Goal: Transaction & Acquisition: Purchase product/service

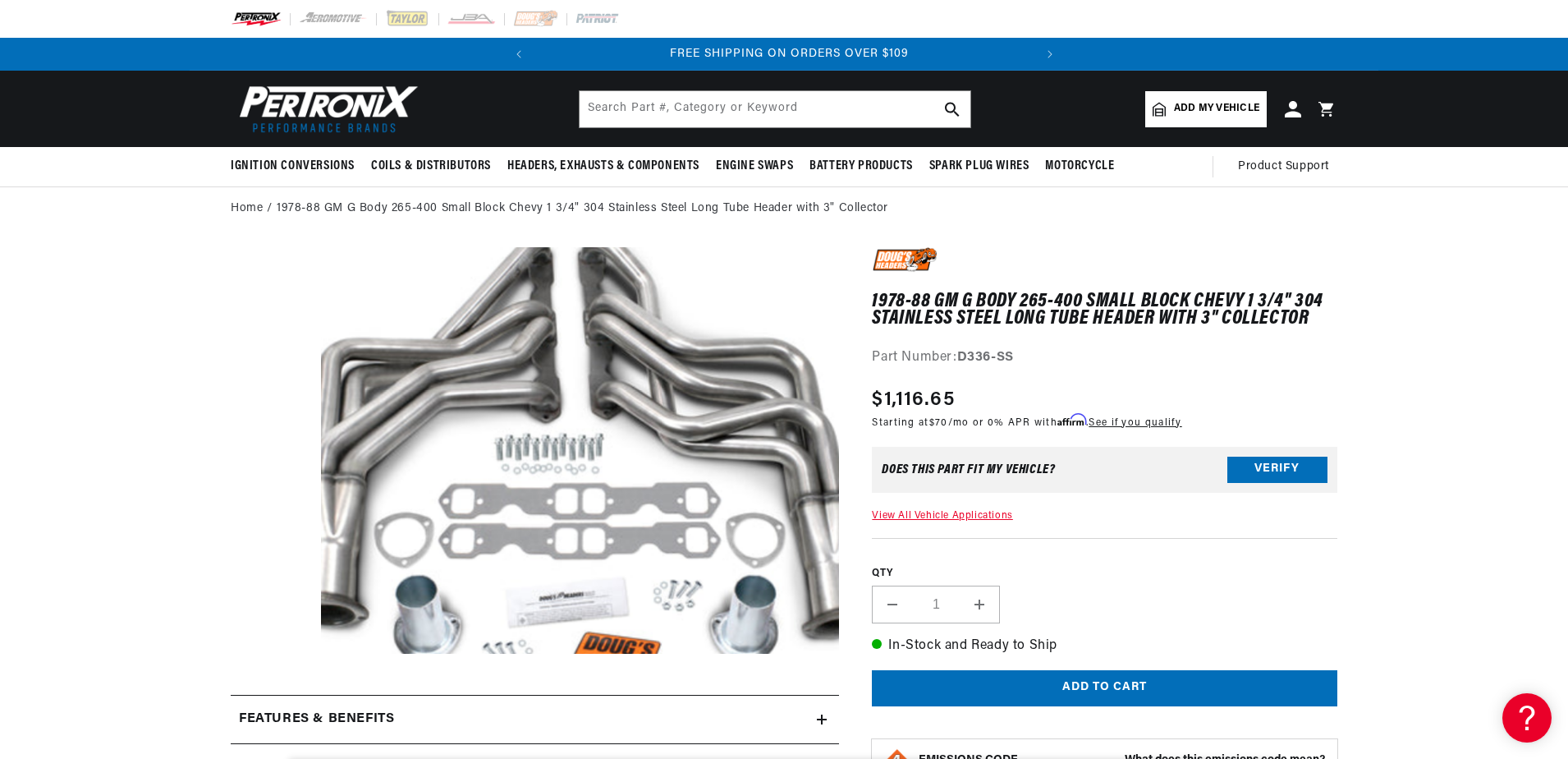
scroll to position [0, 498]
click at [1265, 468] on button "Verify" at bounding box center [1277, 469] width 100 height 26
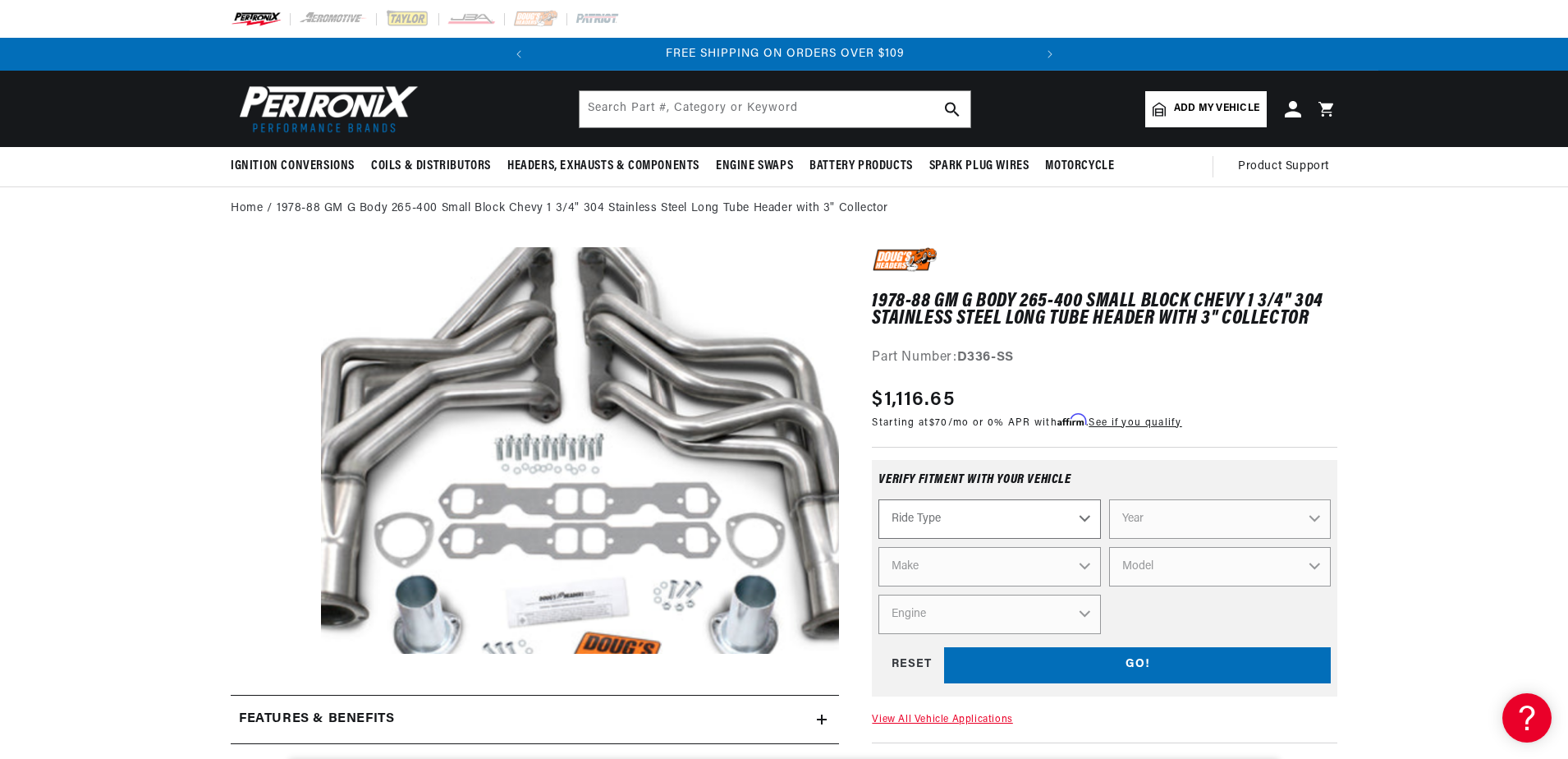
click at [1083, 523] on select "Ride Type Automotive Agricultural Industrial Marine Motorcycle" at bounding box center [989, 519] width 221 height 39
select select "Automotive"
click at [879, 500] on select "Ride Type Automotive Agricultural Industrial Marine Motorcycle" at bounding box center [989, 519] width 221 height 39
select select "Automotive"
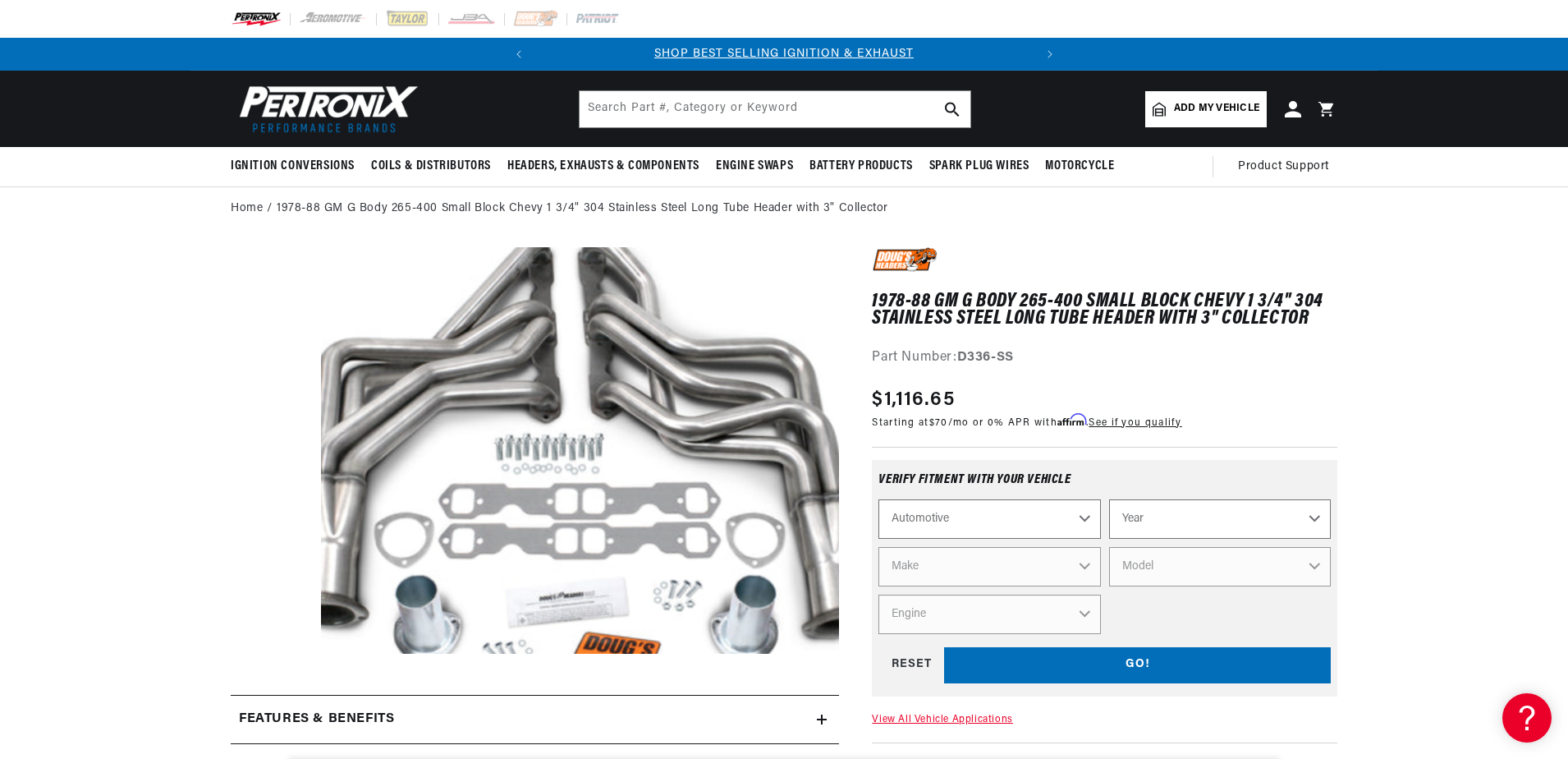
click at [1315, 520] on select "Year [DATE] 2025 2024 2023 2022 2021 2020 2019 2018 2017 2016 2015 2014 2013 20…" at bounding box center [1220, 519] width 221 height 39
select select "1983"
click at [1082, 569] on select "Make" at bounding box center [989, 567] width 221 height 39
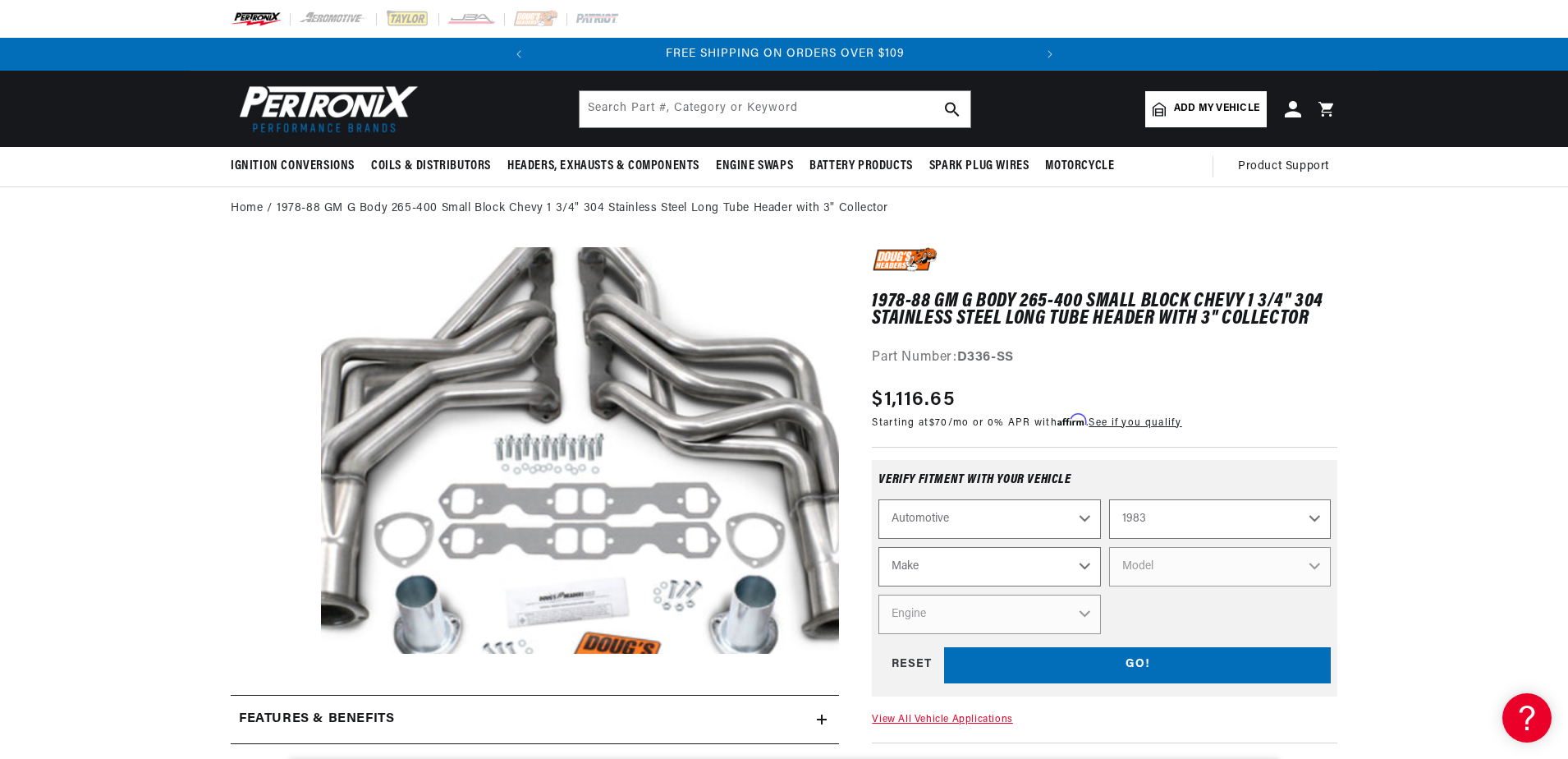
click at [1082, 569] on select "Make American Motors Avanti Buick Cadillac Chevrolet Chrysler Dodge Excalibur F…" at bounding box center [989, 567] width 221 height 39
select select "Buick"
click at [879, 548] on select "Make American Motors Avanti Buick Cadillac Chevrolet Chrysler Dodge Excalibur F…" at bounding box center [989, 567] width 221 height 39
select select "Buick"
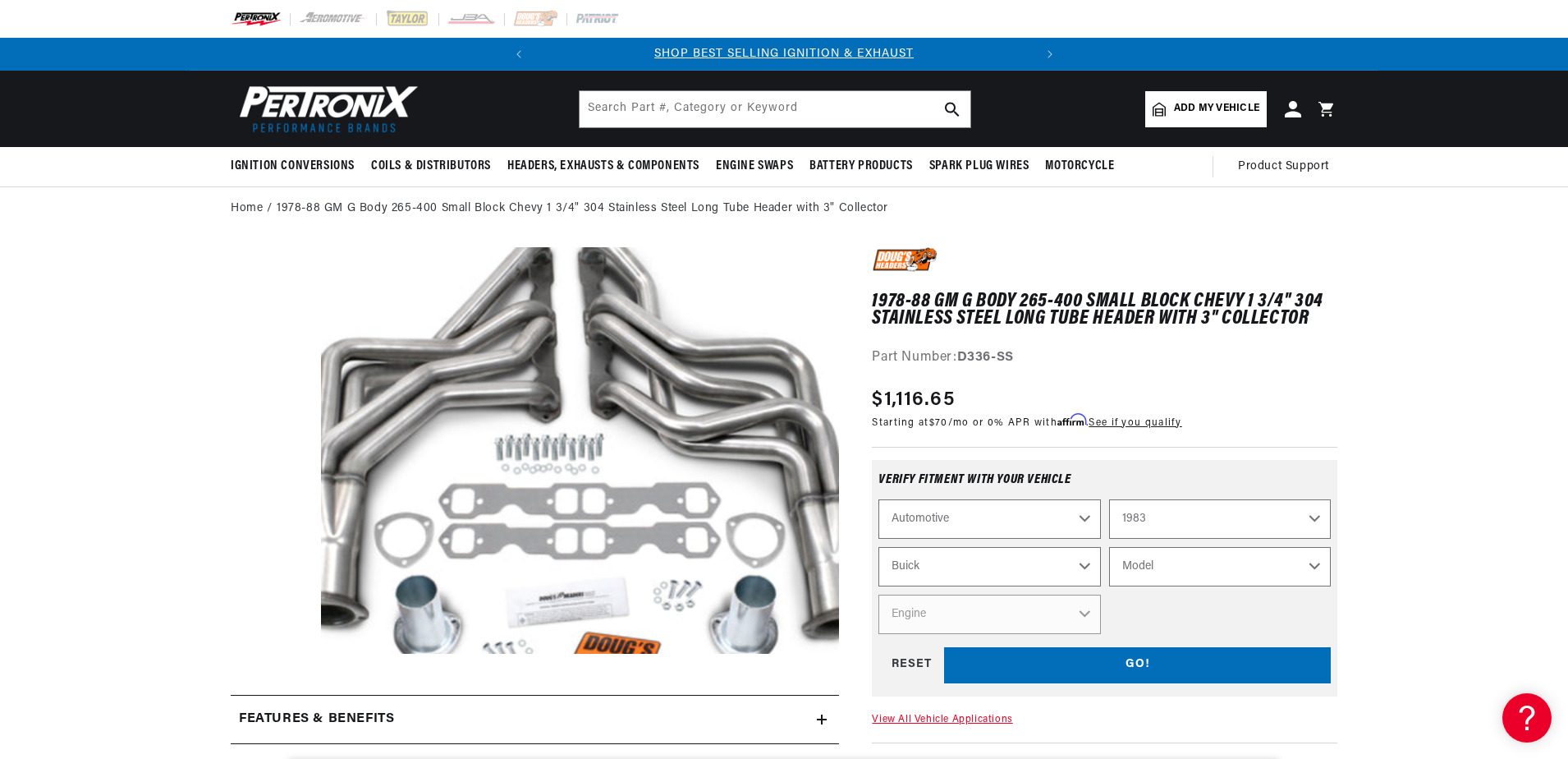
click at [1315, 568] on select "Model Century Electra Estate Wagon LeSabre Regal Riviera Skylark" at bounding box center [1220, 567] width 221 height 39
select select "Regal"
click at [1109, 548] on select "Model Century Electra Estate Wagon LeSabre Regal Riviera Skylark" at bounding box center [1220, 567] width 221 height 39
select select "Regal"
click at [1079, 611] on select "Engine 3.8L 4.1L 4.3L 4.4L 4.9L 5.0L 5.7L" at bounding box center [989, 614] width 221 height 39
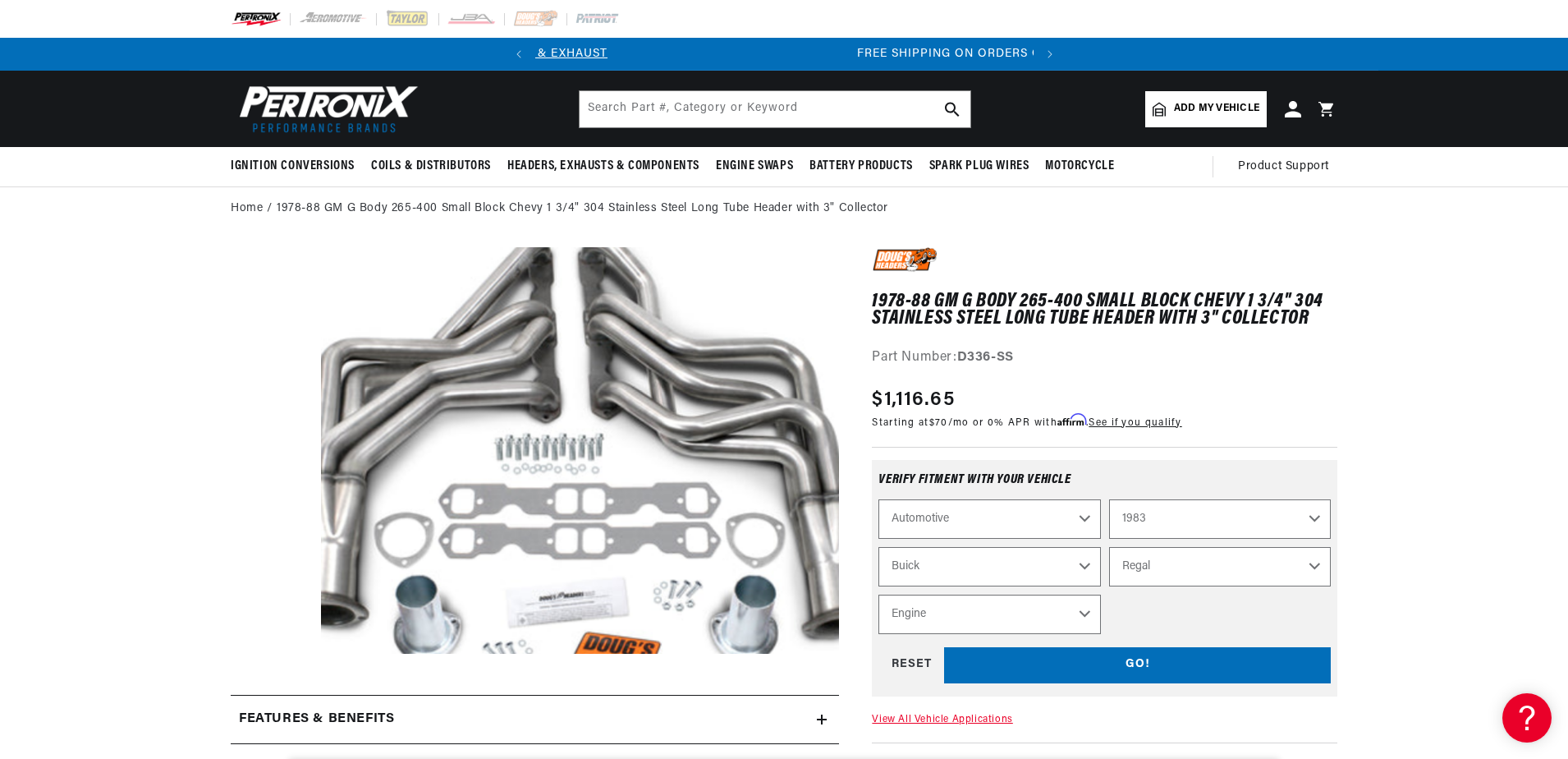
scroll to position [0, 498]
select select "5.7L"
click at [879, 595] on select "Engine 3.8L 4.1L 4.3L 4.4L 4.9L 5.0L 5.7L" at bounding box center [989, 614] width 221 height 39
select select "Engine"
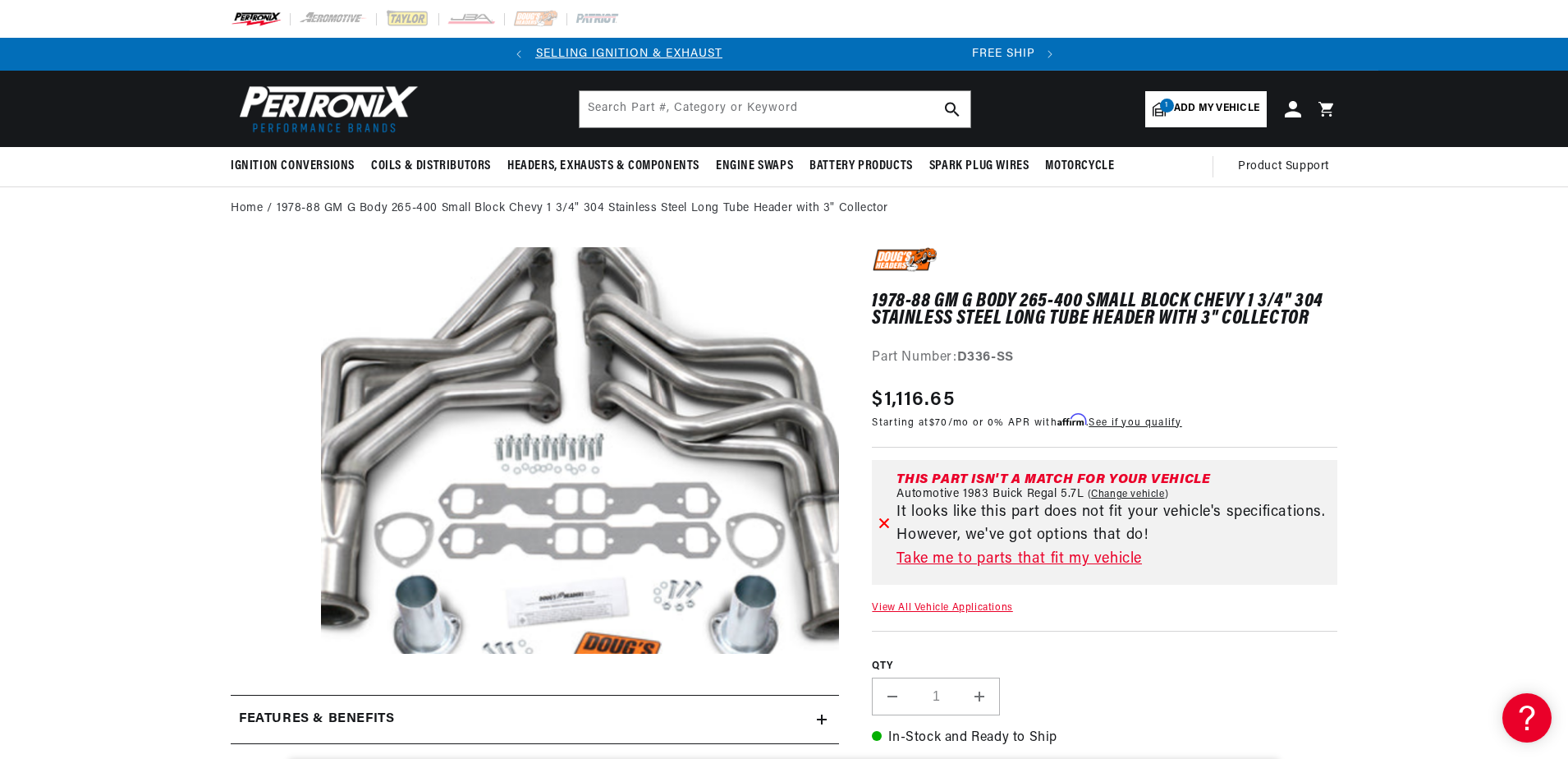
scroll to position [0, 0]
click at [997, 556] on link "Take me to parts that fit my vehicle" at bounding box center [1114, 560] width 434 height 24
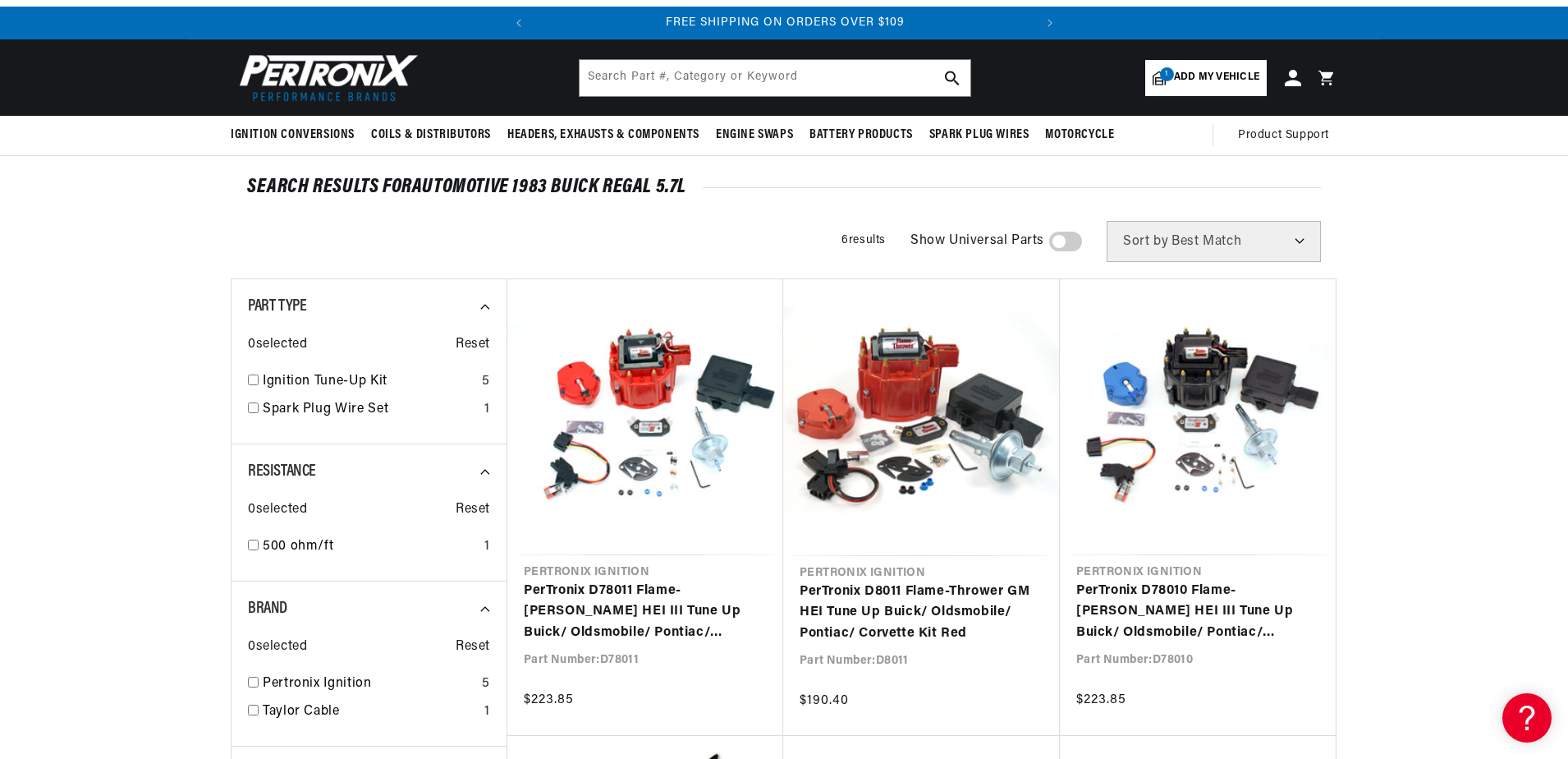
scroll to position [33, 0]
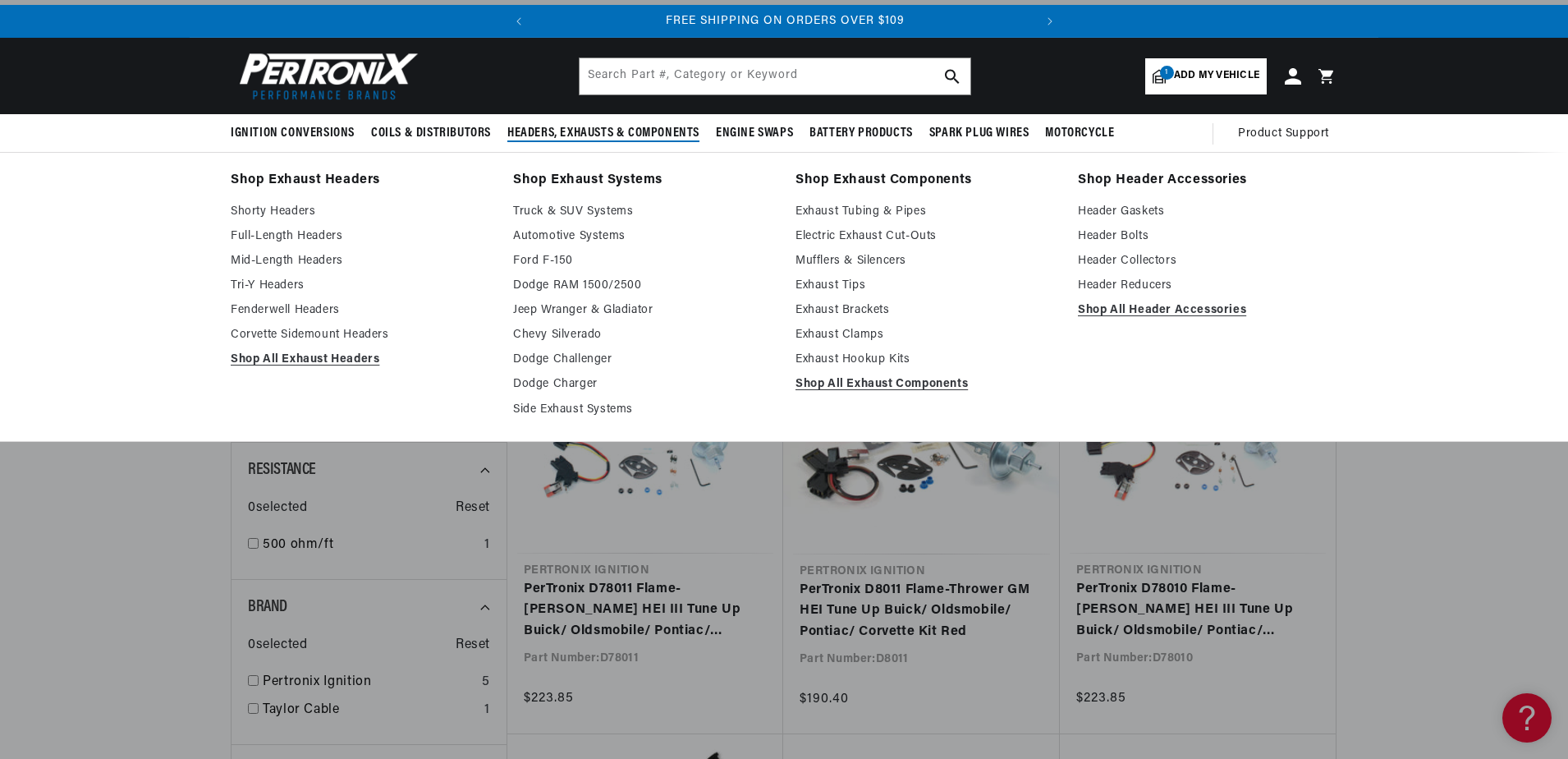
click at [592, 131] on span "Headers, Exhausts & Components" at bounding box center [603, 133] width 192 height 18
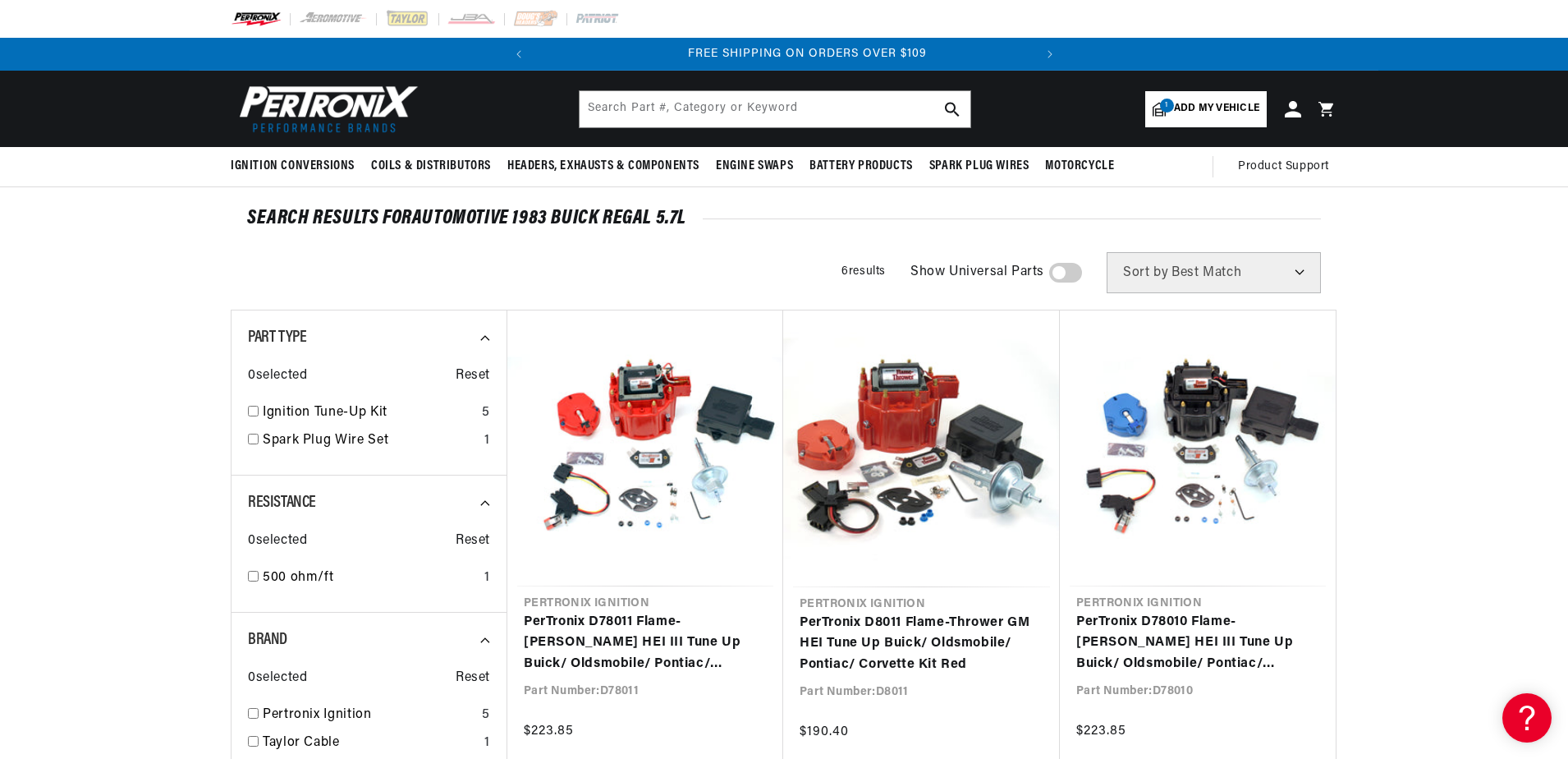
scroll to position [0, 498]
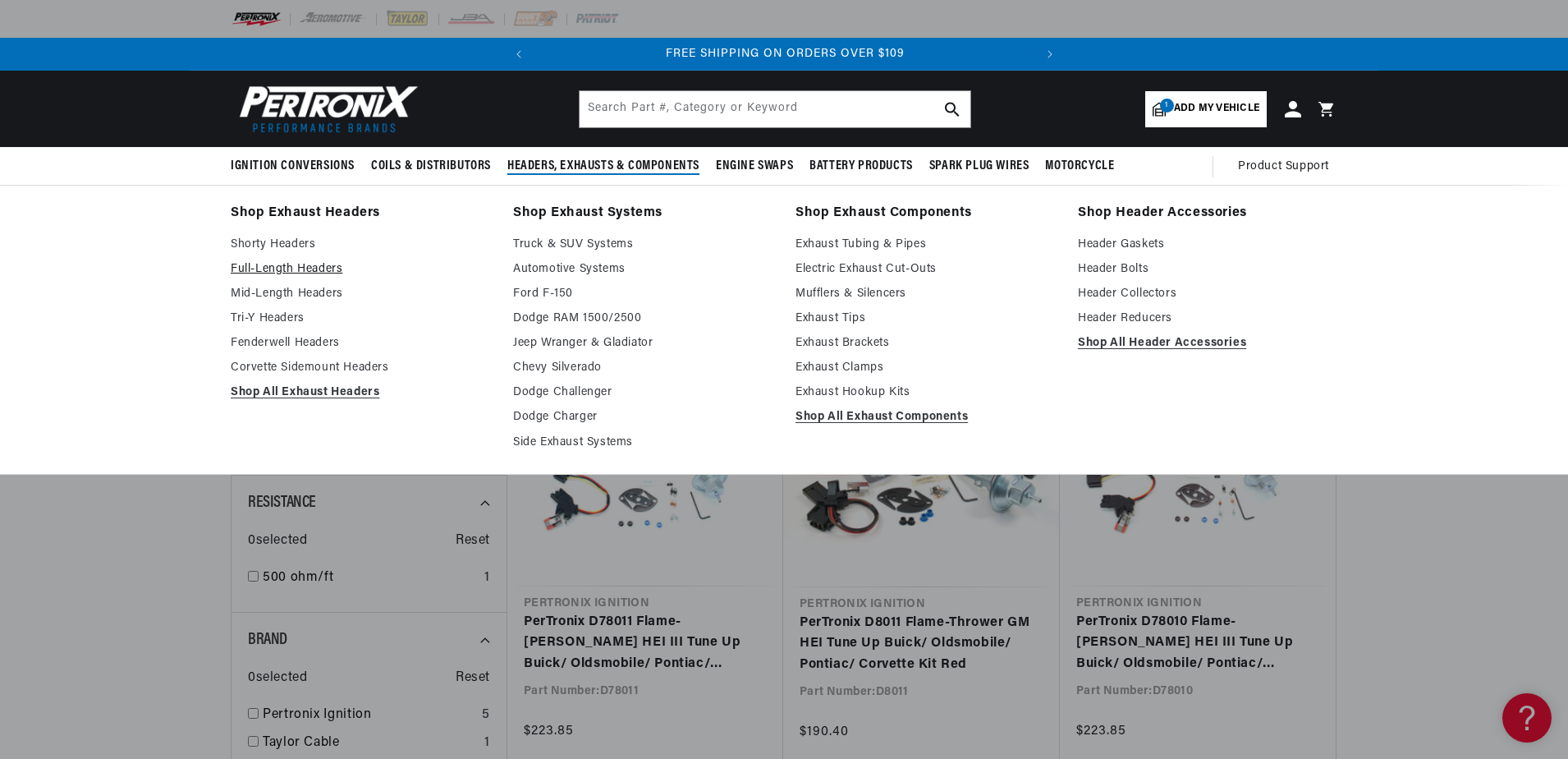
click at [288, 266] on link "Full-Length Headers" at bounding box center [360, 270] width 260 height 20
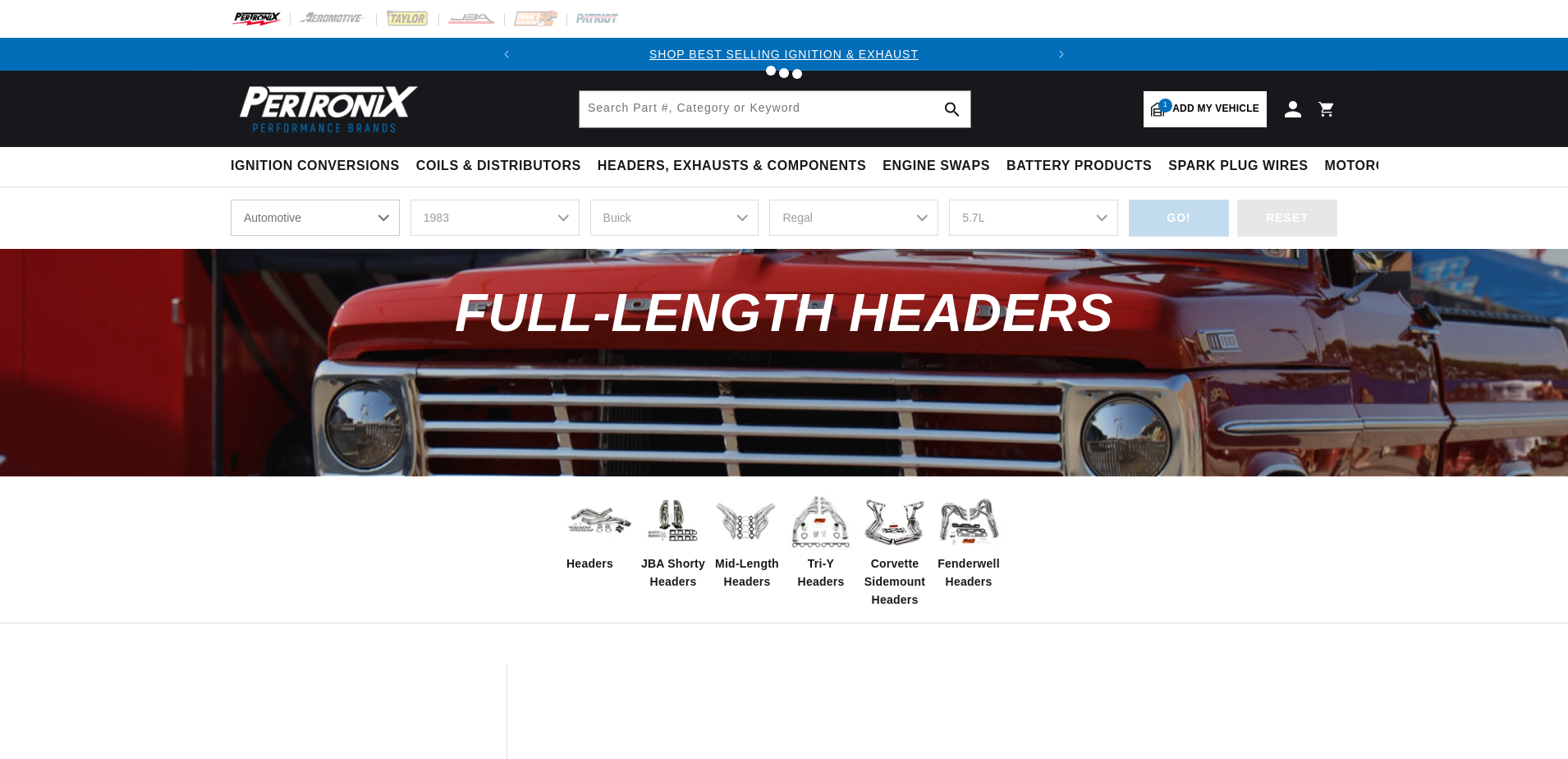
select select "1983"
select select "Buick"
select select "Regal"
select select "5.7L"
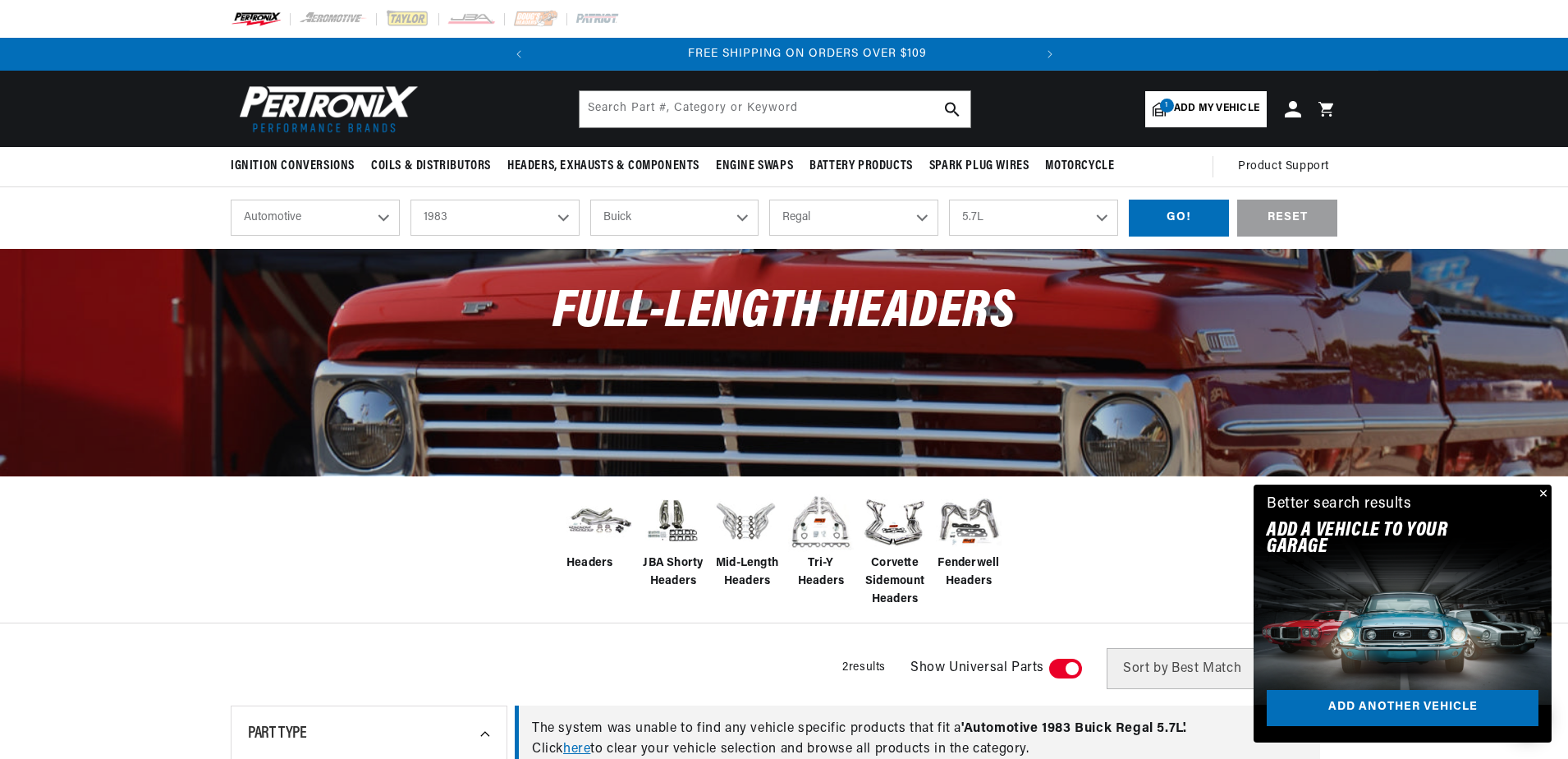
scroll to position [0, 498]
click at [1184, 221] on div "GO!" at bounding box center [1179, 218] width 100 height 37
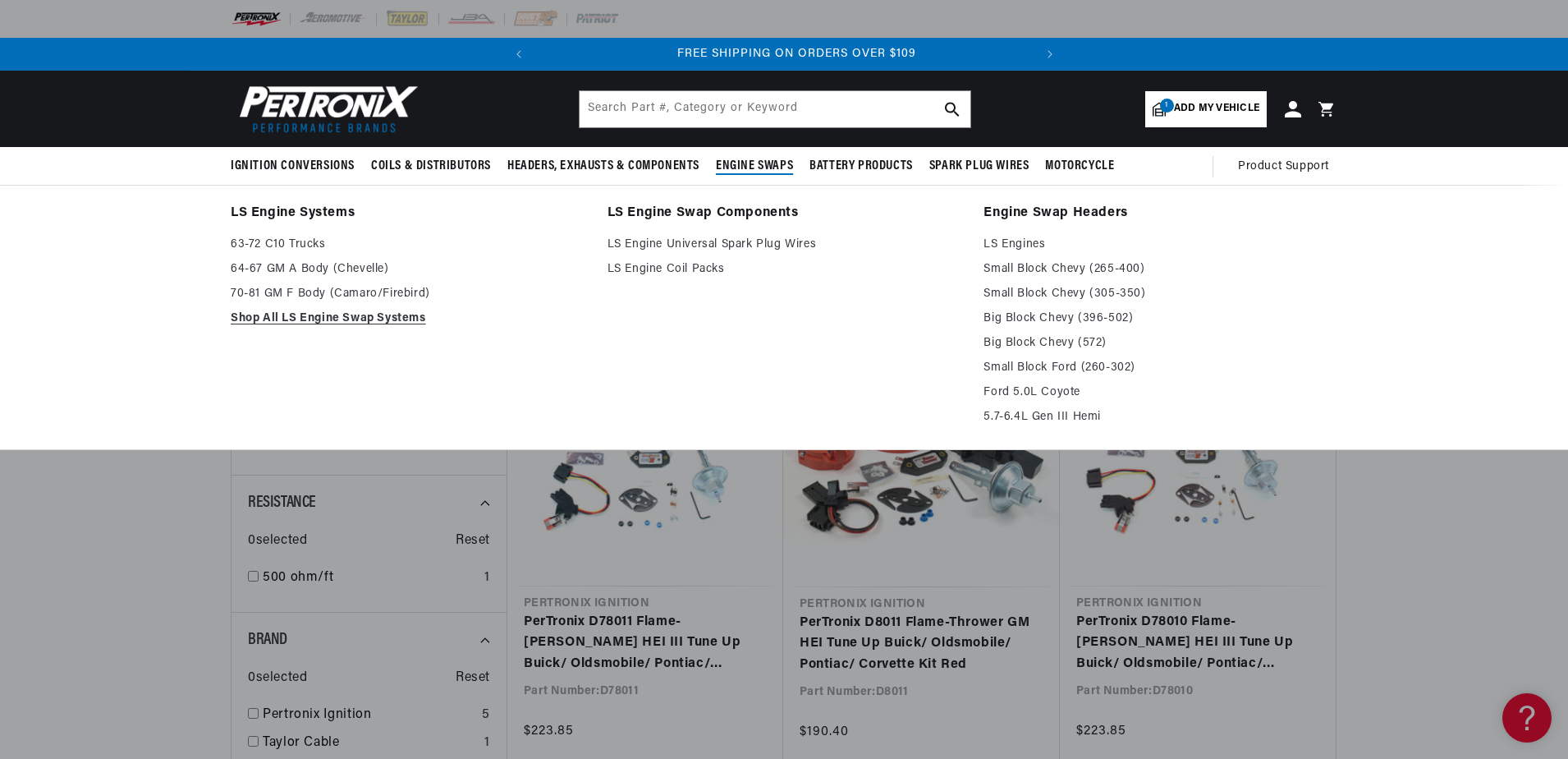
scroll to position [0, 498]
click at [1043, 269] on link "Small Block Chevy (265-400)" at bounding box center [1160, 270] width 354 height 20
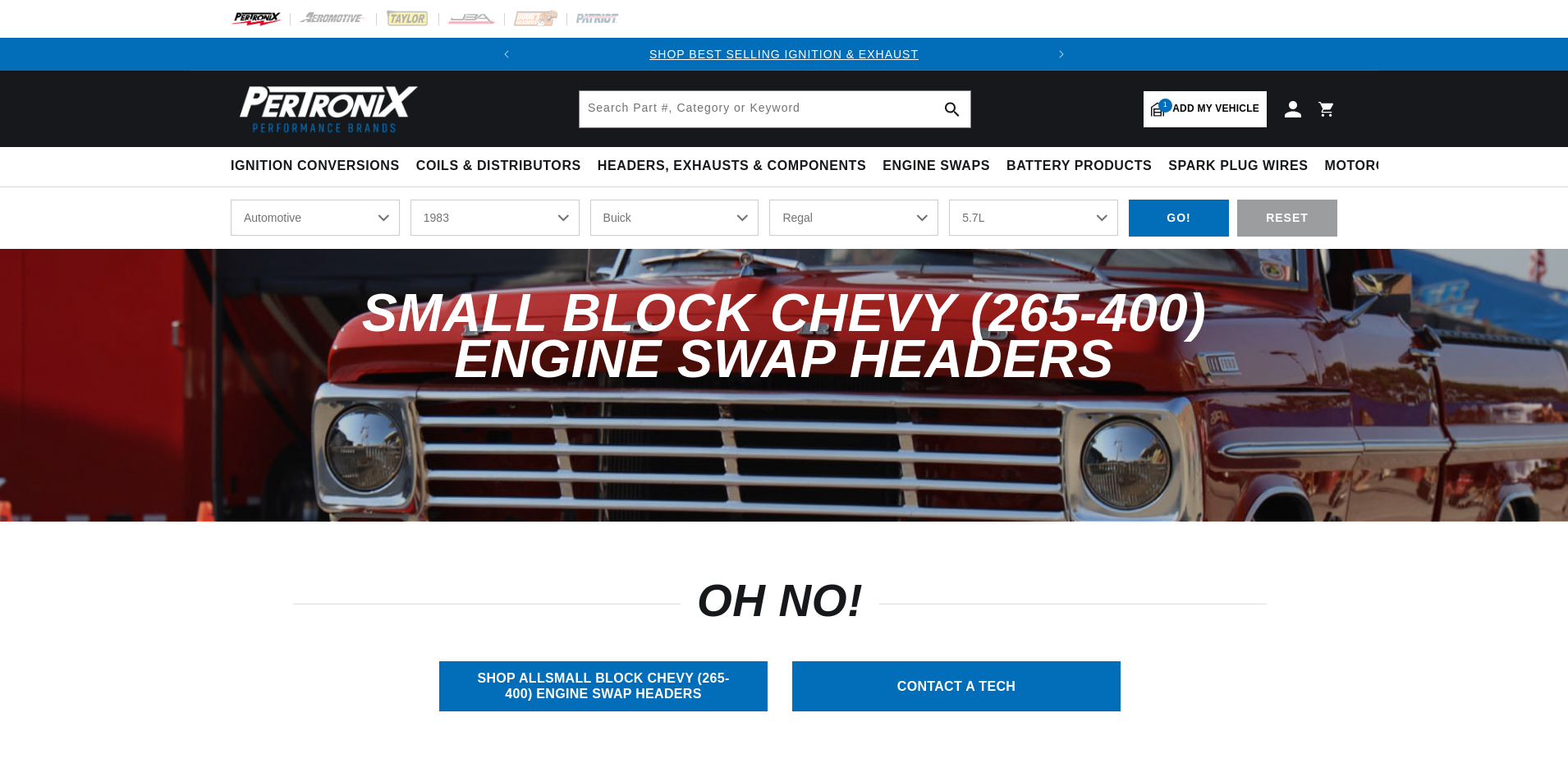
select select "1983"
select select "Buick"
select select "Regal"
select select "5.7L"
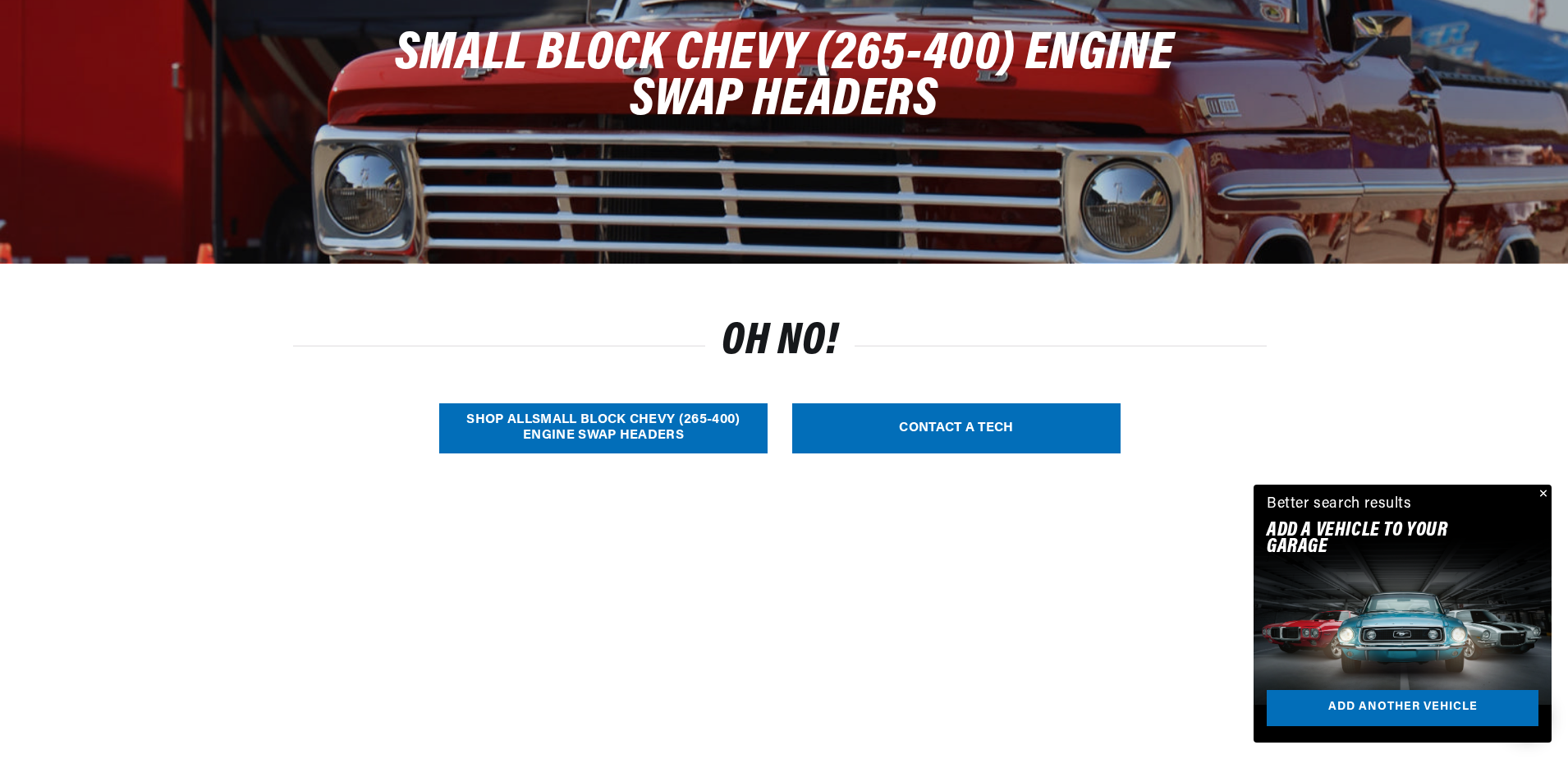
scroll to position [329, 0]
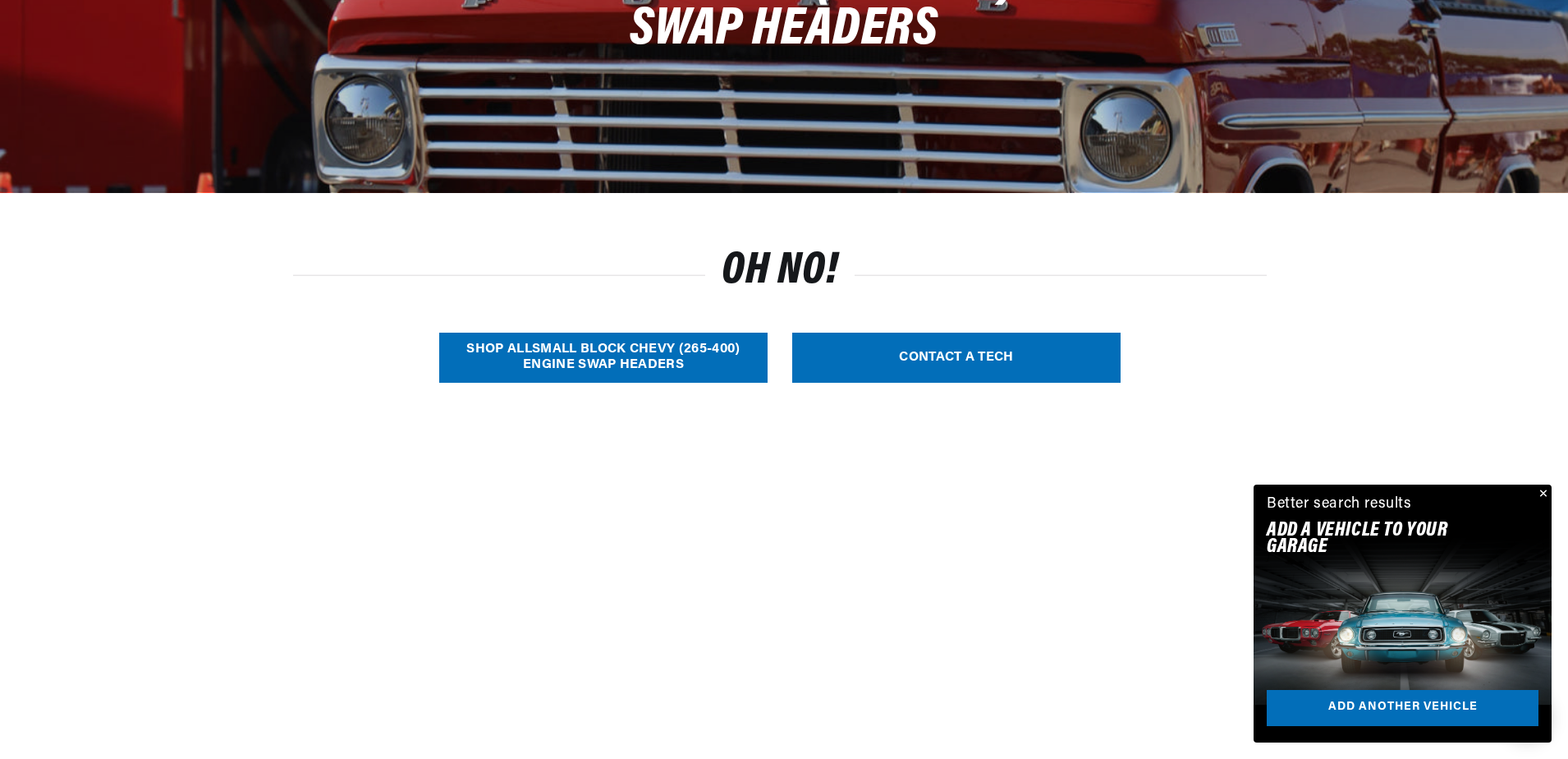
click at [599, 362] on link "SHOP ALL Small Block Chevy (265-400) Engine Swap Headers" at bounding box center [603, 358] width 328 height 50
select select "Year"
select select "Make"
select select "Model"
select select "Engine"
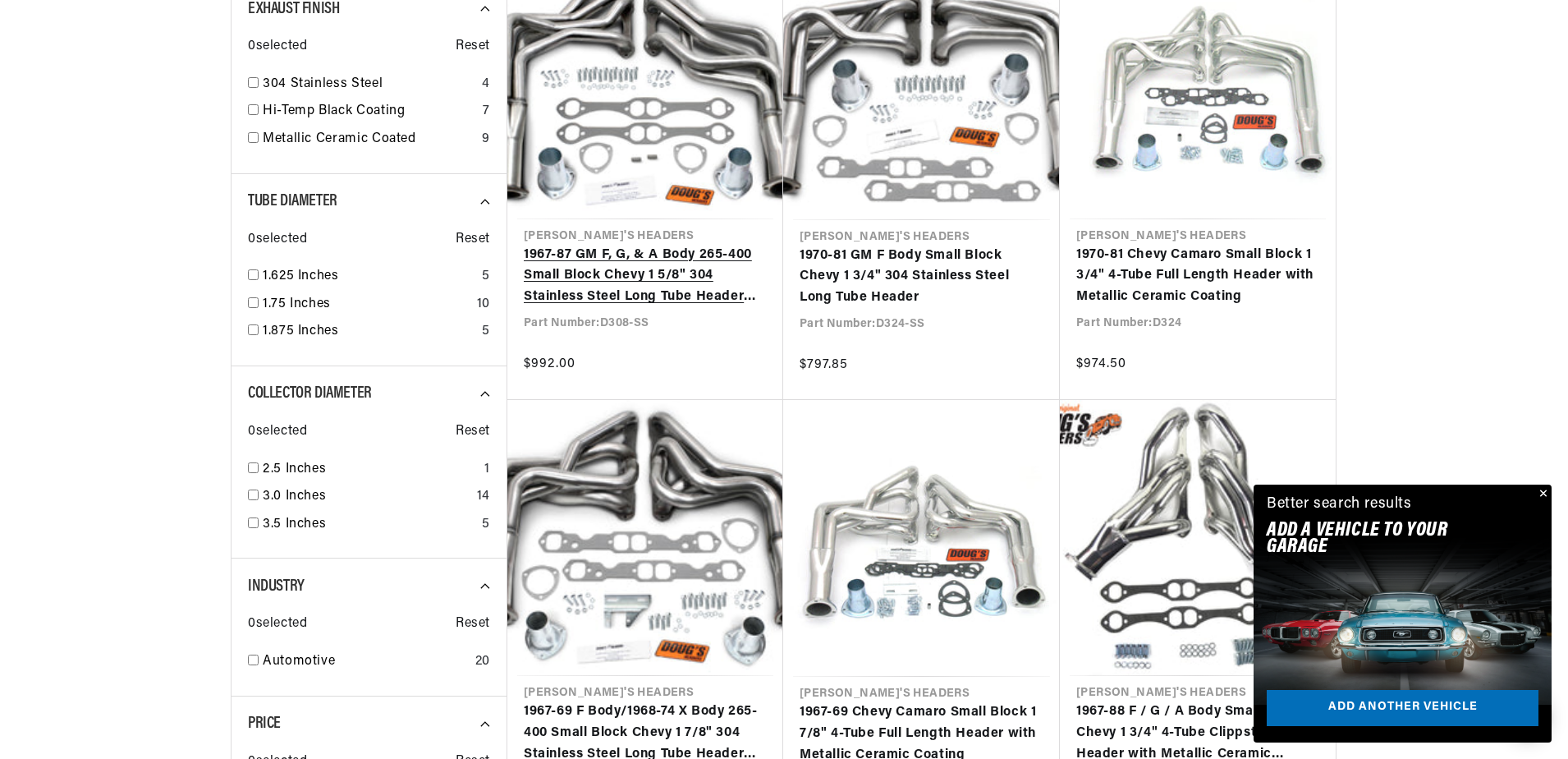
click at [606, 278] on link "1967-87 GM F, G, & A Body 265-400 Small Block Chevy 1 5/8" 304 Stainless Steel …" at bounding box center [645, 277] width 243 height 64
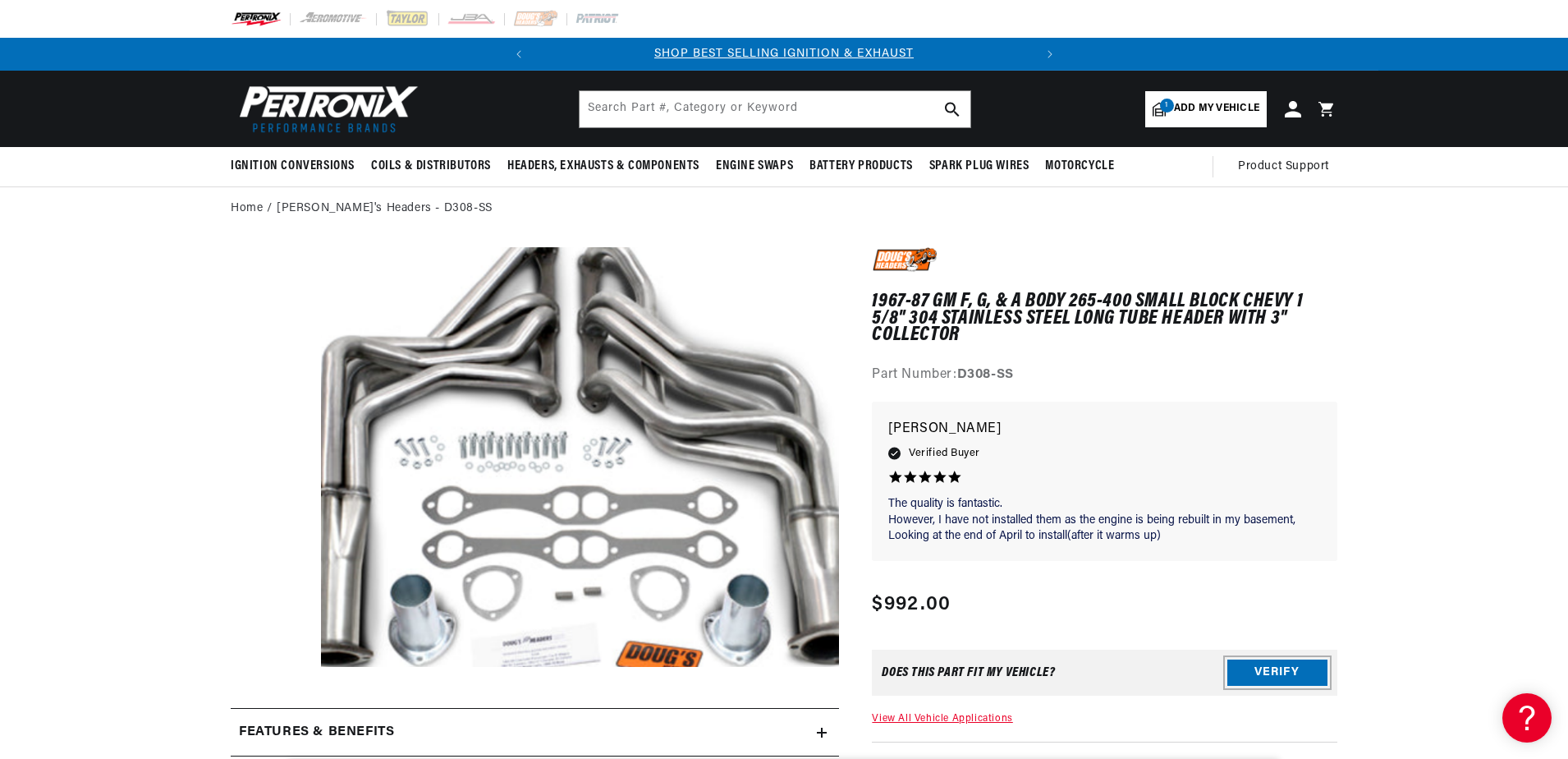
click at [1270, 676] on button "Verify" at bounding box center [1277, 672] width 100 height 26
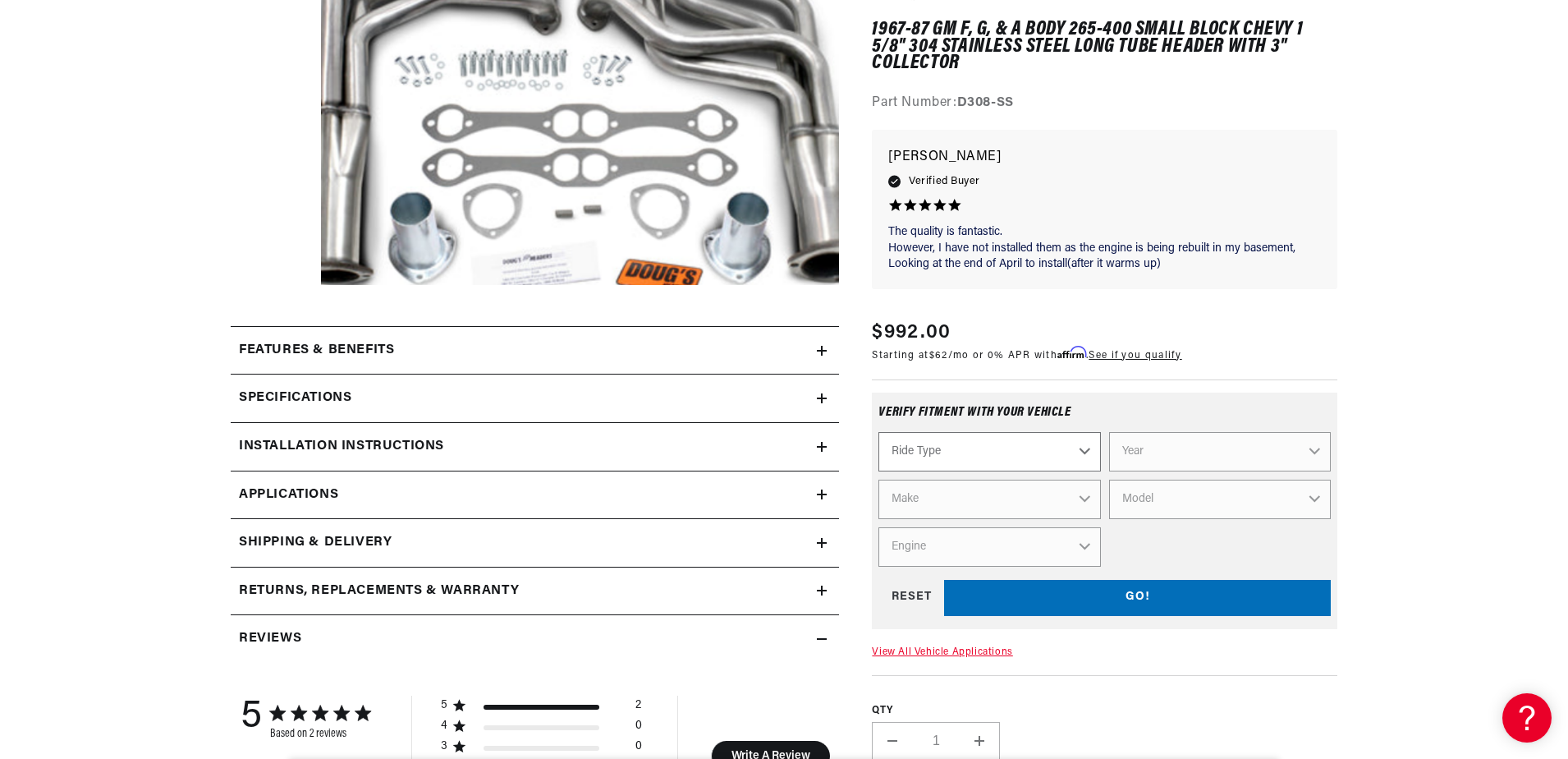
scroll to position [493, 0]
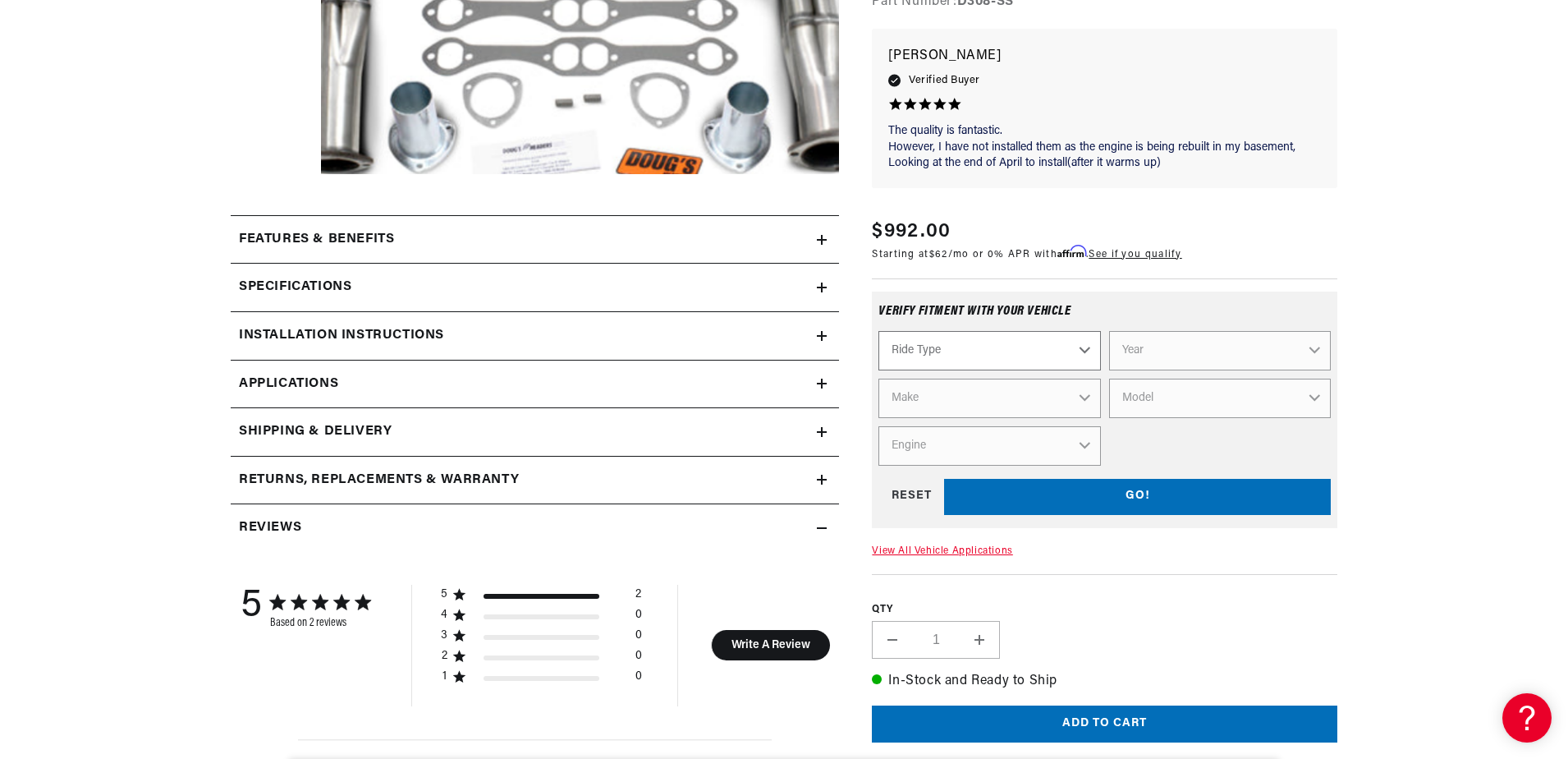
click at [1081, 349] on select "Ride Type Automotive Agricultural Industrial Marine Motorcycle" at bounding box center [989, 350] width 221 height 39
select select "Automotive"
click at [879, 332] on select "Ride Type Automotive Agricultural Industrial Marine Motorcycle" at bounding box center [989, 350] width 221 height 39
select select "Automotive"
click at [1311, 344] on select "Year [DATE] 2025 2024 2023 2022 2021 2020 2019 2018 2017 2016 2015 2014 2013 20…" at bounding box center [1220, 350] width 221 height 39
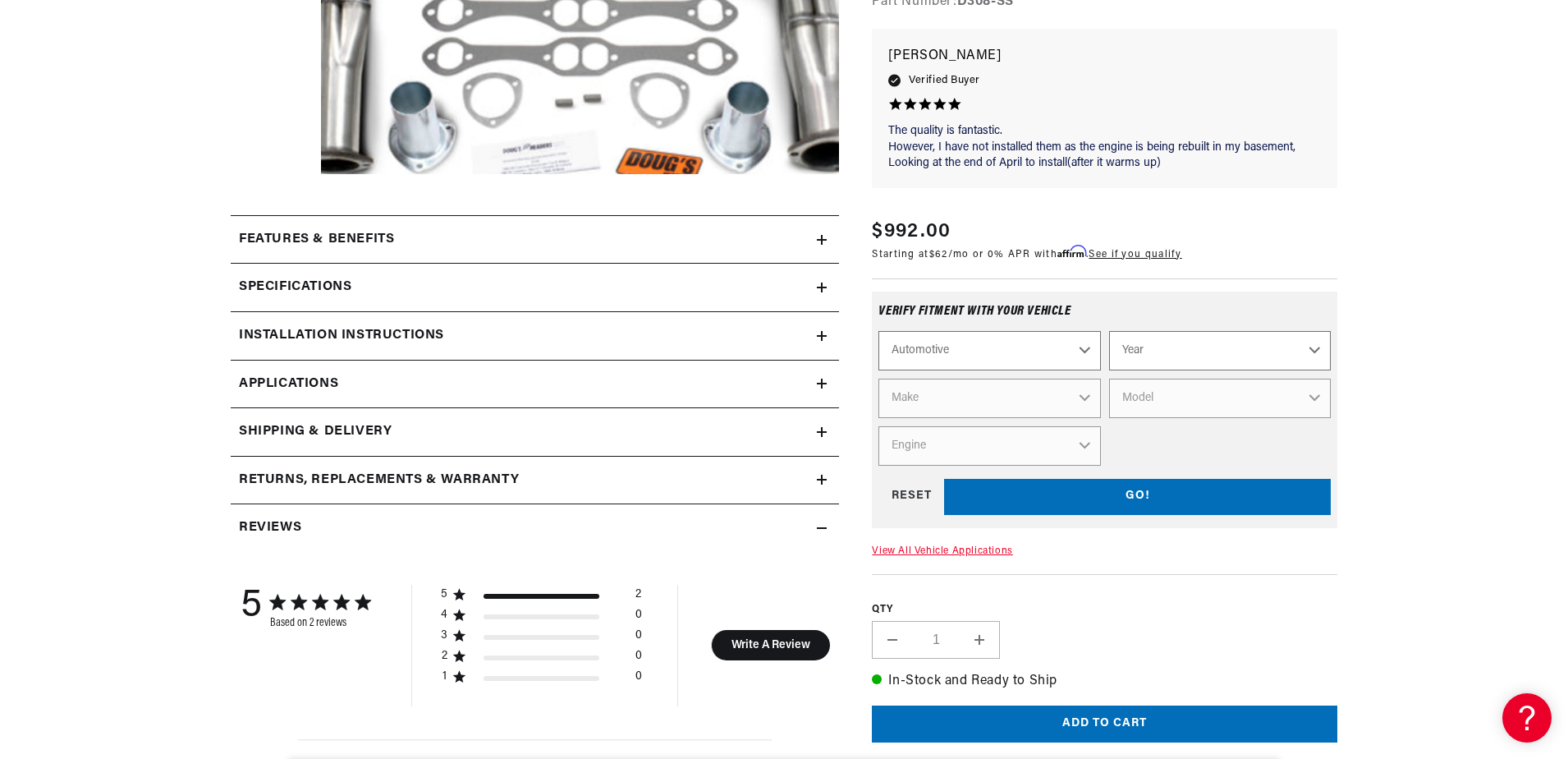
scroll to position [0, 498]
select select "1983"
click at [1074, 403] on select "Make" at bounding box center [989, 398] width 221 height 39
select select "1983"
click at [1074, 403] on select "Make American Motors Avanti Buick Cadillac Chevrolet Chrysler Dodge Excalibur F…" at bounding box center [989, 398] width 221 height 39
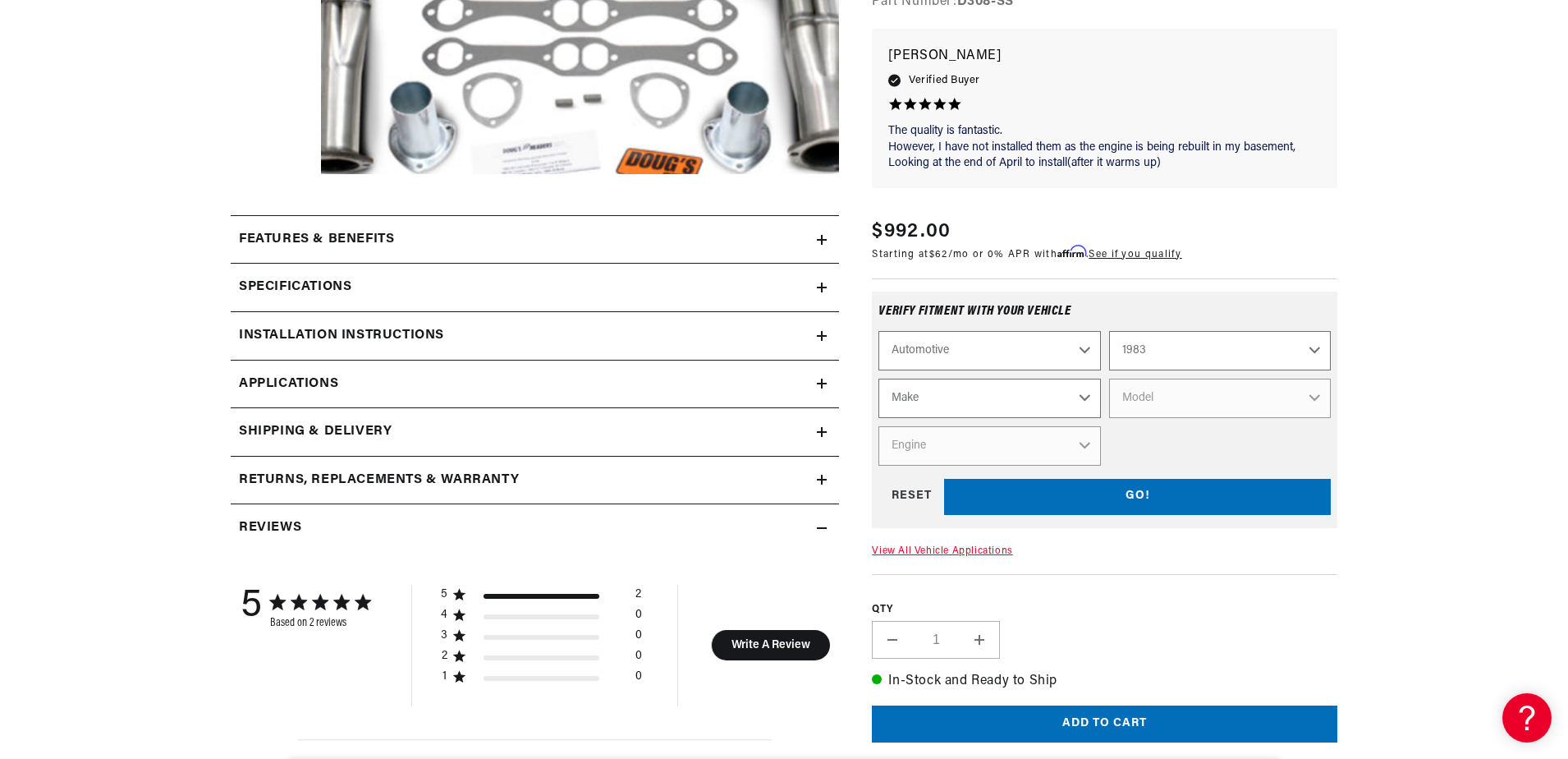
select select "Buick"
click at [879, 380] on select "Make American Motors Avanti Buick Cadillac Chevrolet Chrysler Dodge Excalibur F…" at bounding box center [989, 398] width 221 height 39
select select "Buick"
click at [1313, 396] on select "Model Century Electra Estate Wagon LeSabre Regal [GEOGRAPHIC_DATA] Skylark" at bounding box center [1220, 398] width 221 height 39
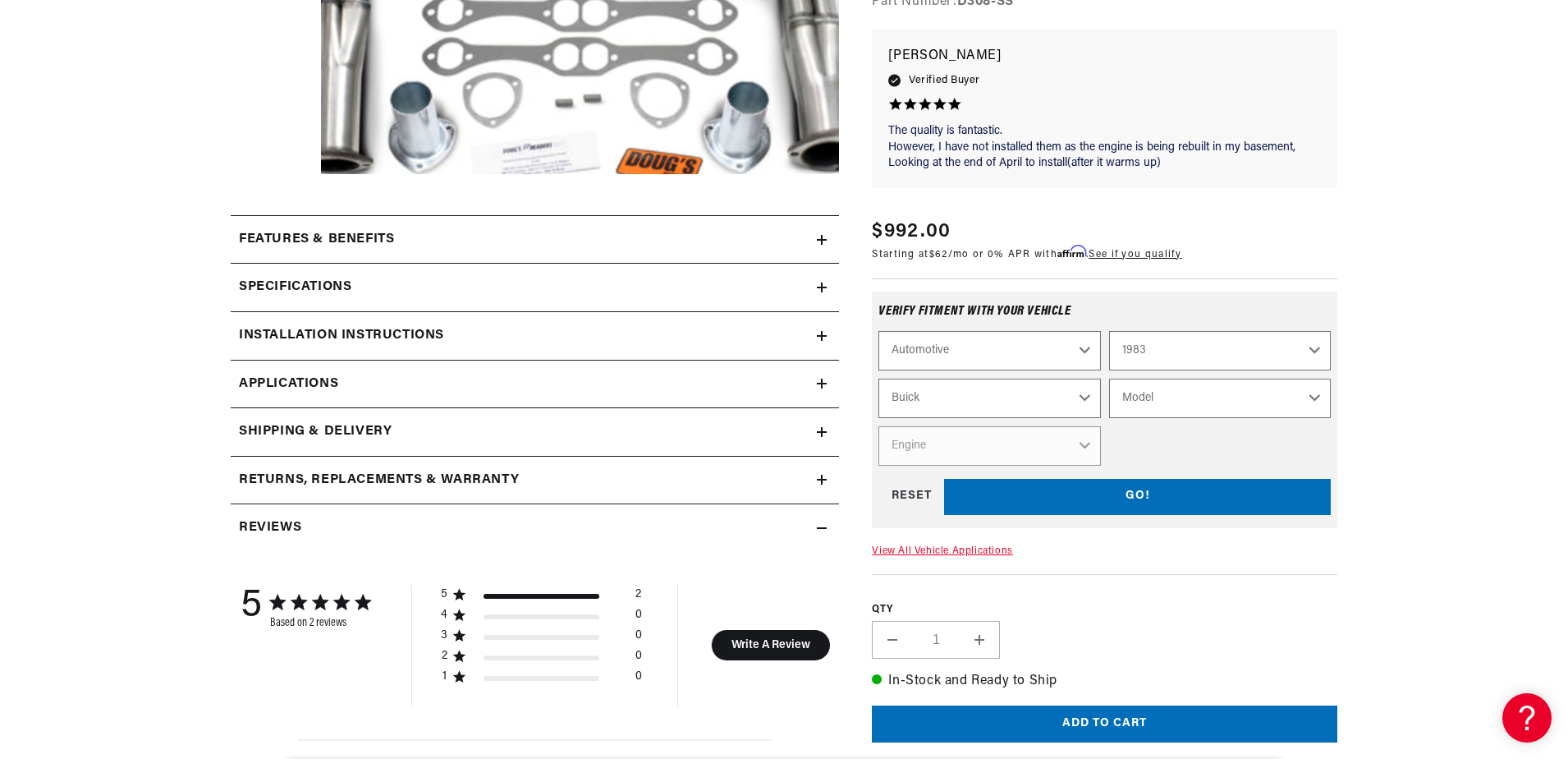
select select "Regal"
click at [1109, 380] on select "Model Century Electra Estate Wagon LeSabre Regal [GEOGRAPHIC_DATA] Skylark" at bounding box center [1220, 398] width 221 height 39
select select "Regal"
click at [1081, 441] on select "Engine 3.8L 4.1L 4.3L 4.4L 4.9L 5.0L 5.7L" at bounding box center [989, 446] width 221 height 39
select select "5.7L"
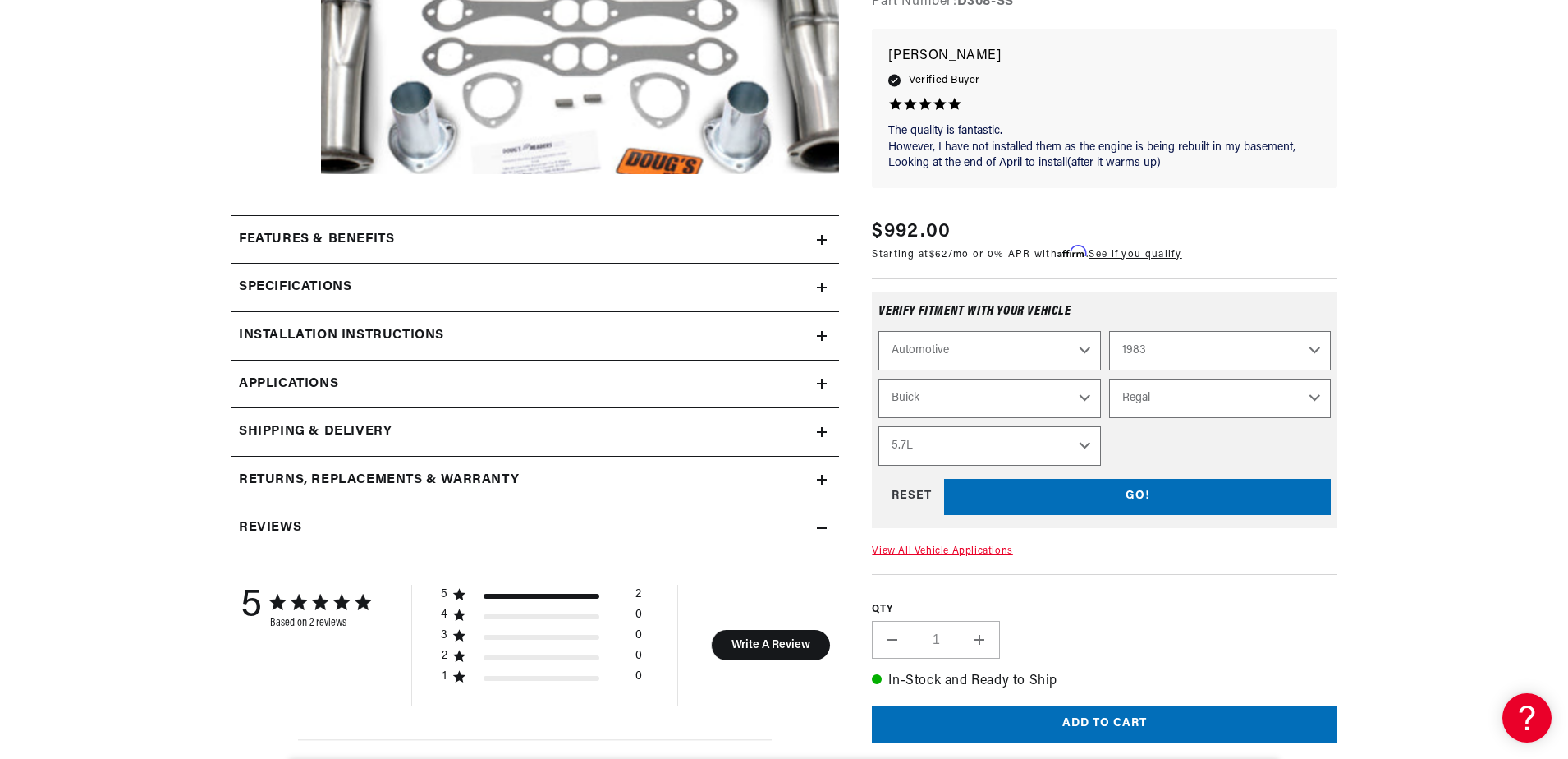
click at [879, 427] on select "Engine 3.8L 4.1L 4.3L 4.4L 4.9L 5.0L 5.7L" at bounding box center [989, 446] width 221 height 39
select select "Engine"
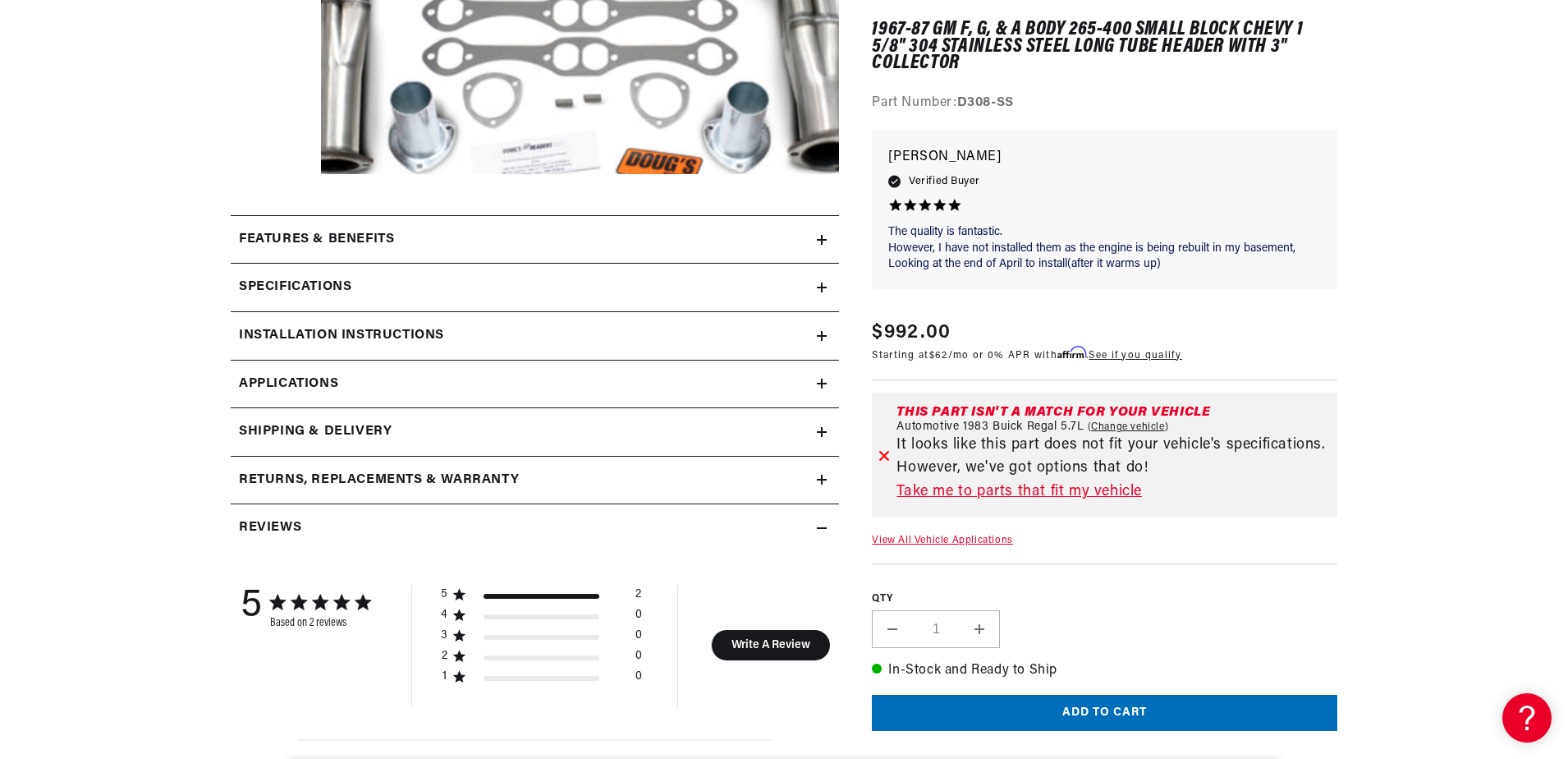
click at [1126, 425] on link "Change vehicle" at bounding box center [1128, 427] width 81 height 13
select select "1983"
select select "Buick"
select select "Regal"
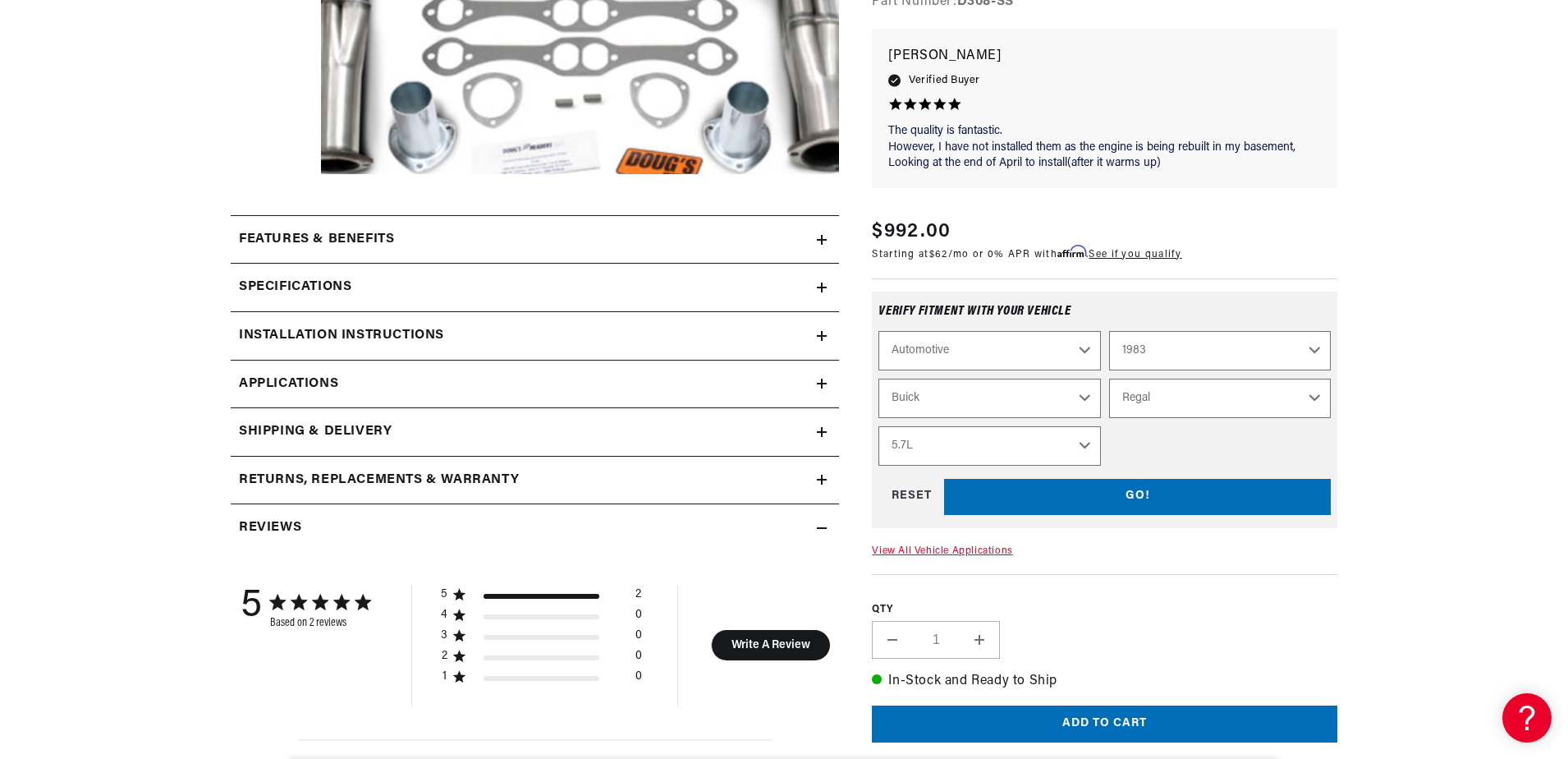
click at [1085, 446] on select "3.8L 4.1L 4.3L 4.4L 4.9L 5.0L 5.7L" at bounding box center [989, 446] width 221 height 39
click at [879, 427] on select "3.8L 4.1L 4.3L 4.4L 4.9L 5.0L 5.7L" at bounding box center [989, 446] width 221 height 39
select select "5.7L"
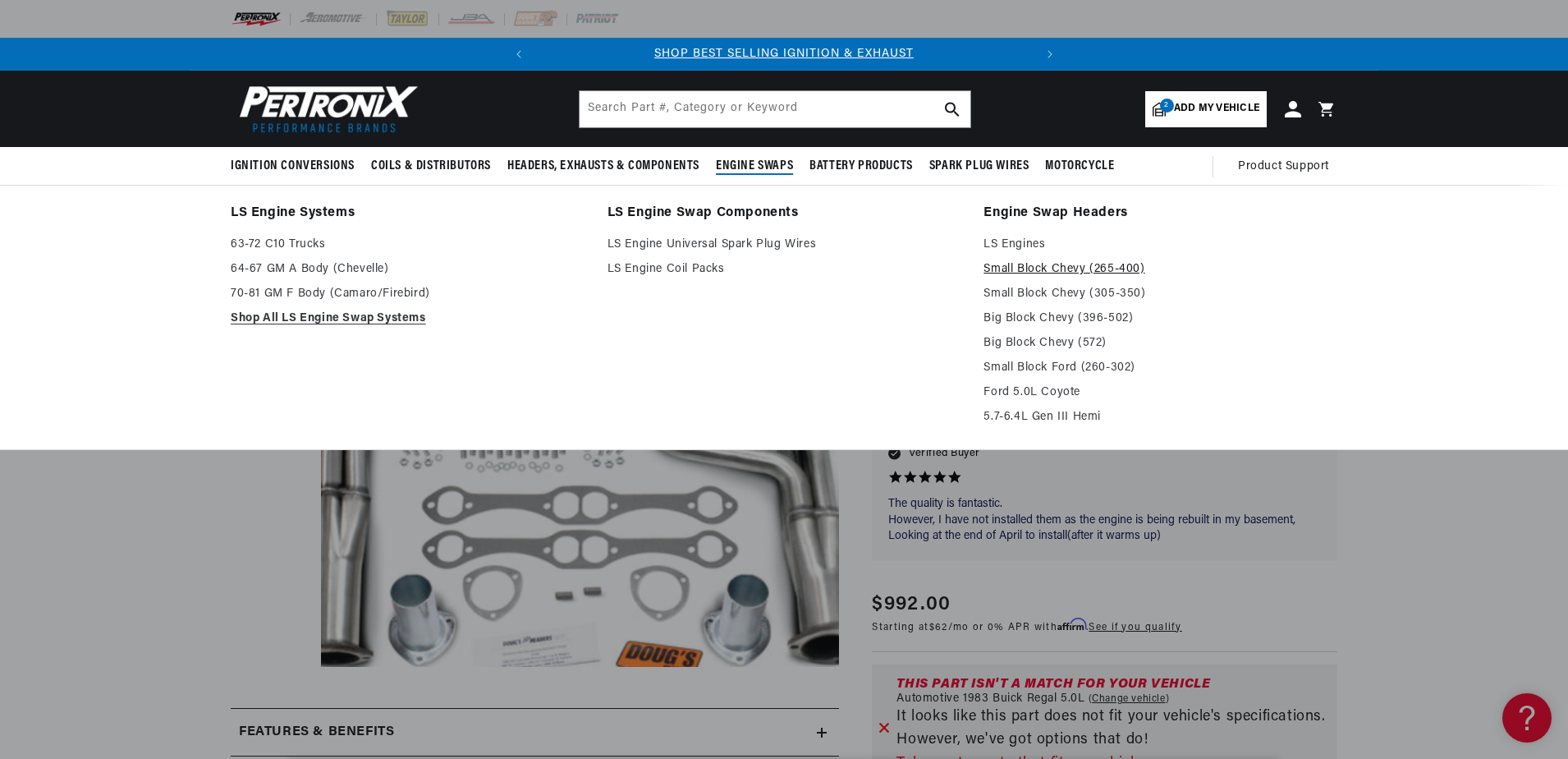
click at [1072, 267] on link "Small Block Chevy (265-400)" at bounding box center [1160, 270] width 354 height 20
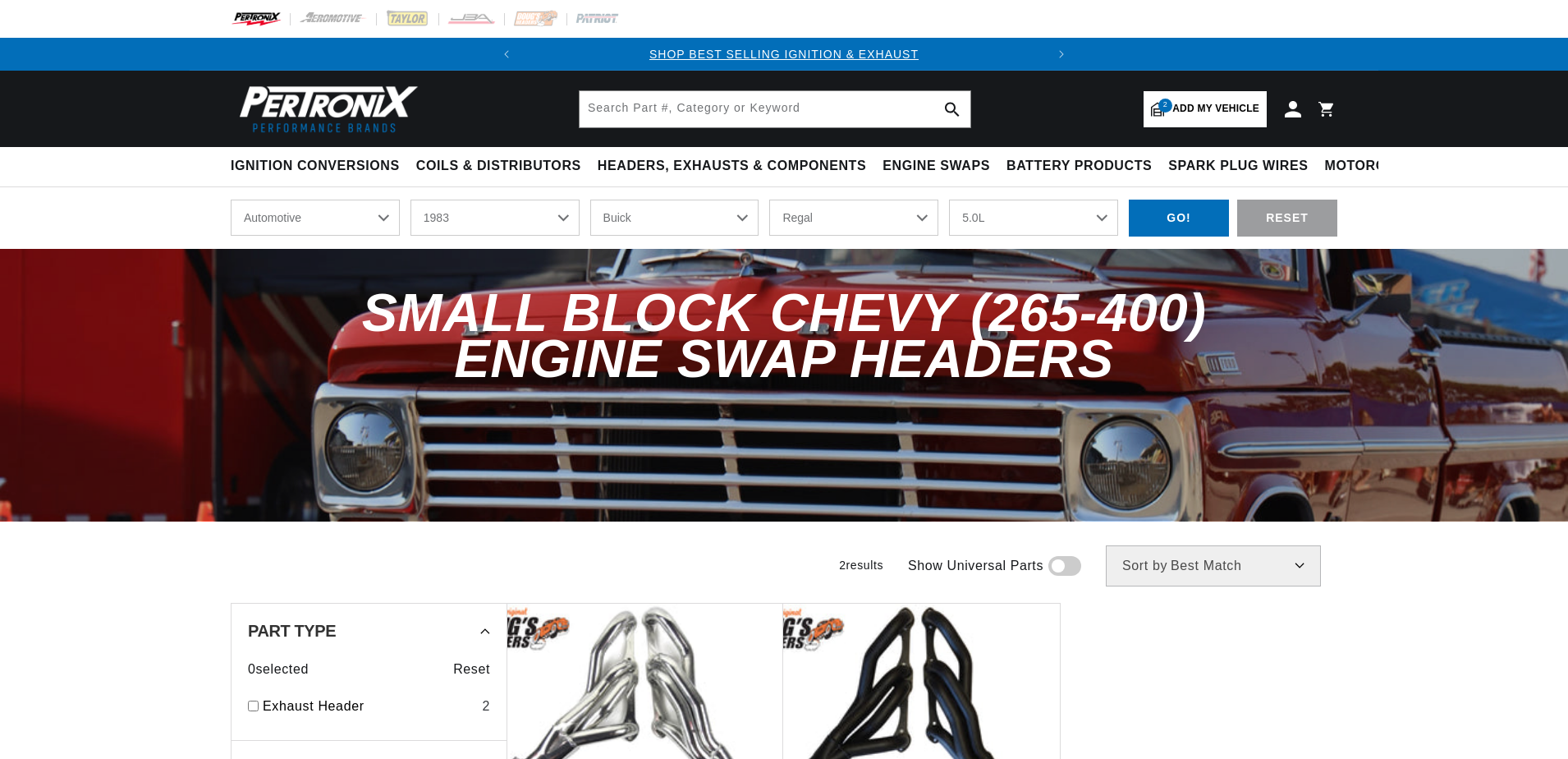
select select "1983"
select select "Buick"
select select "Regal"
select select "5.0L"
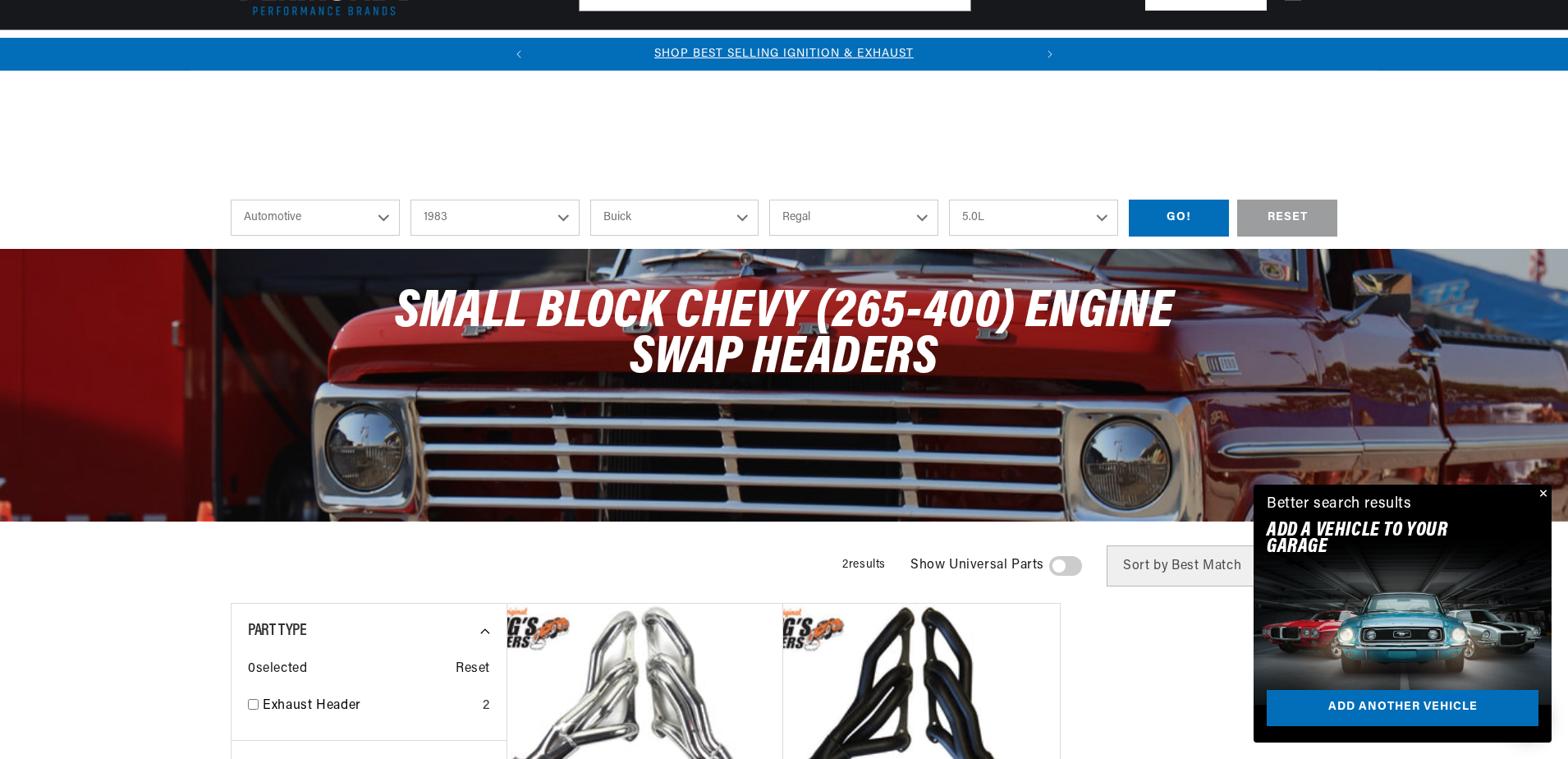
scroll to position [624, 0]
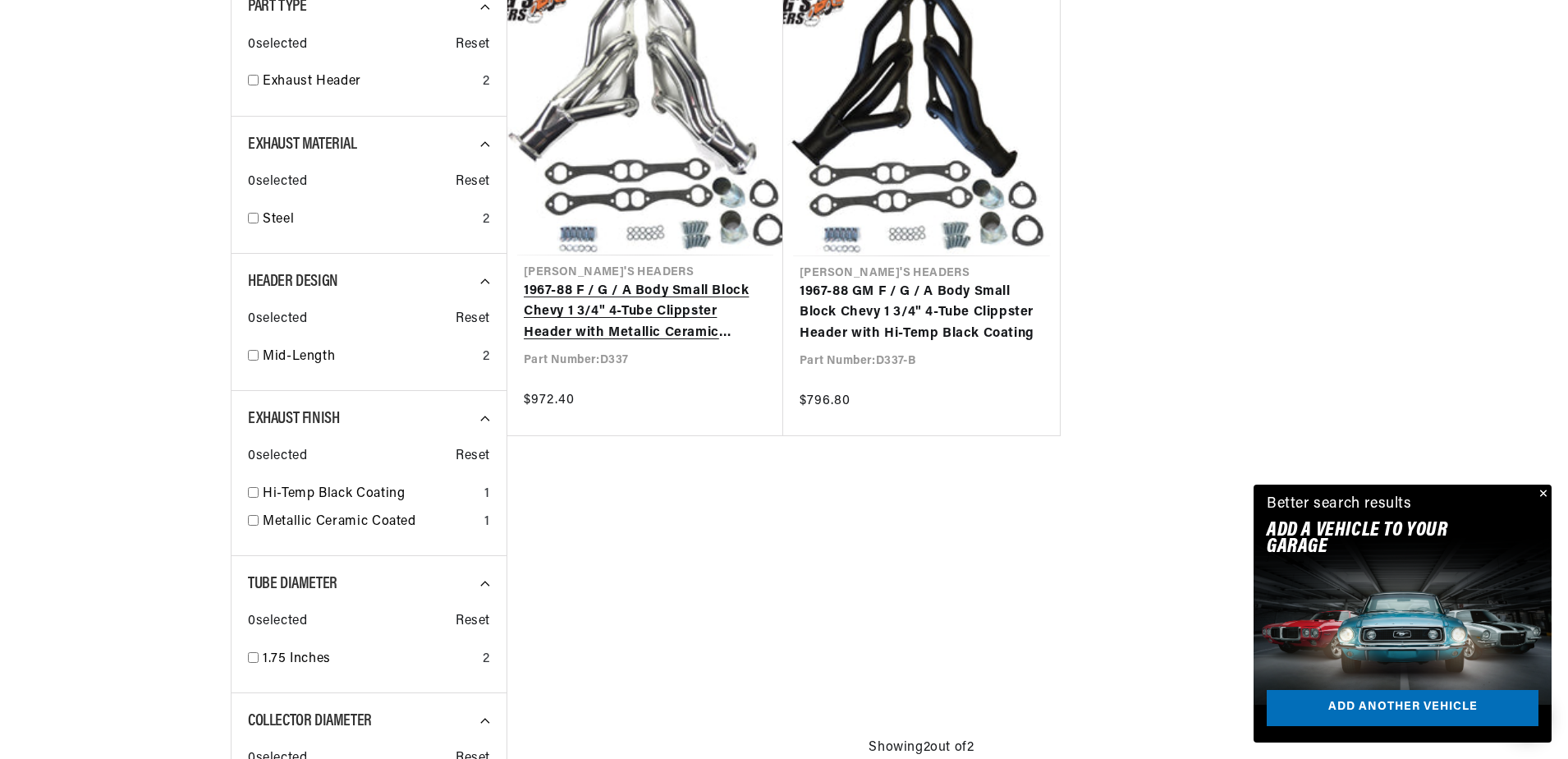
click at [646, 315] on link "1967-88 F / G / A Body Small Block Chevy 1 3/4" 4-Tube Clippster Header with Me…" at bounding box center [645, 313] width 243 height 64
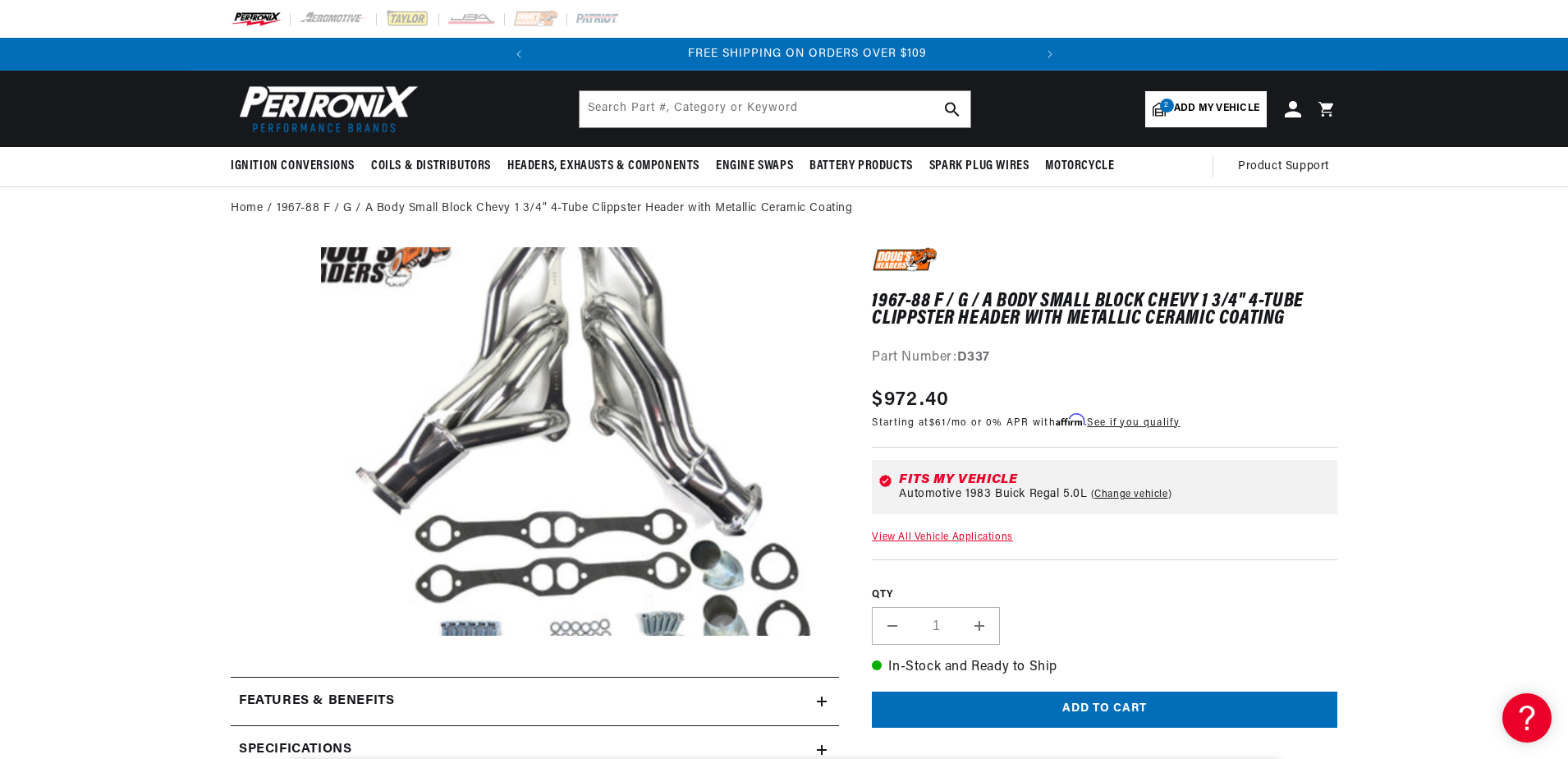
scroll to position [0, 498]
click at [1134, 497] on link "Change vehicle" at bounding box center [1131, 495] width 81 height 13
select select "1983"
select select "Buick"
select select "Regal"
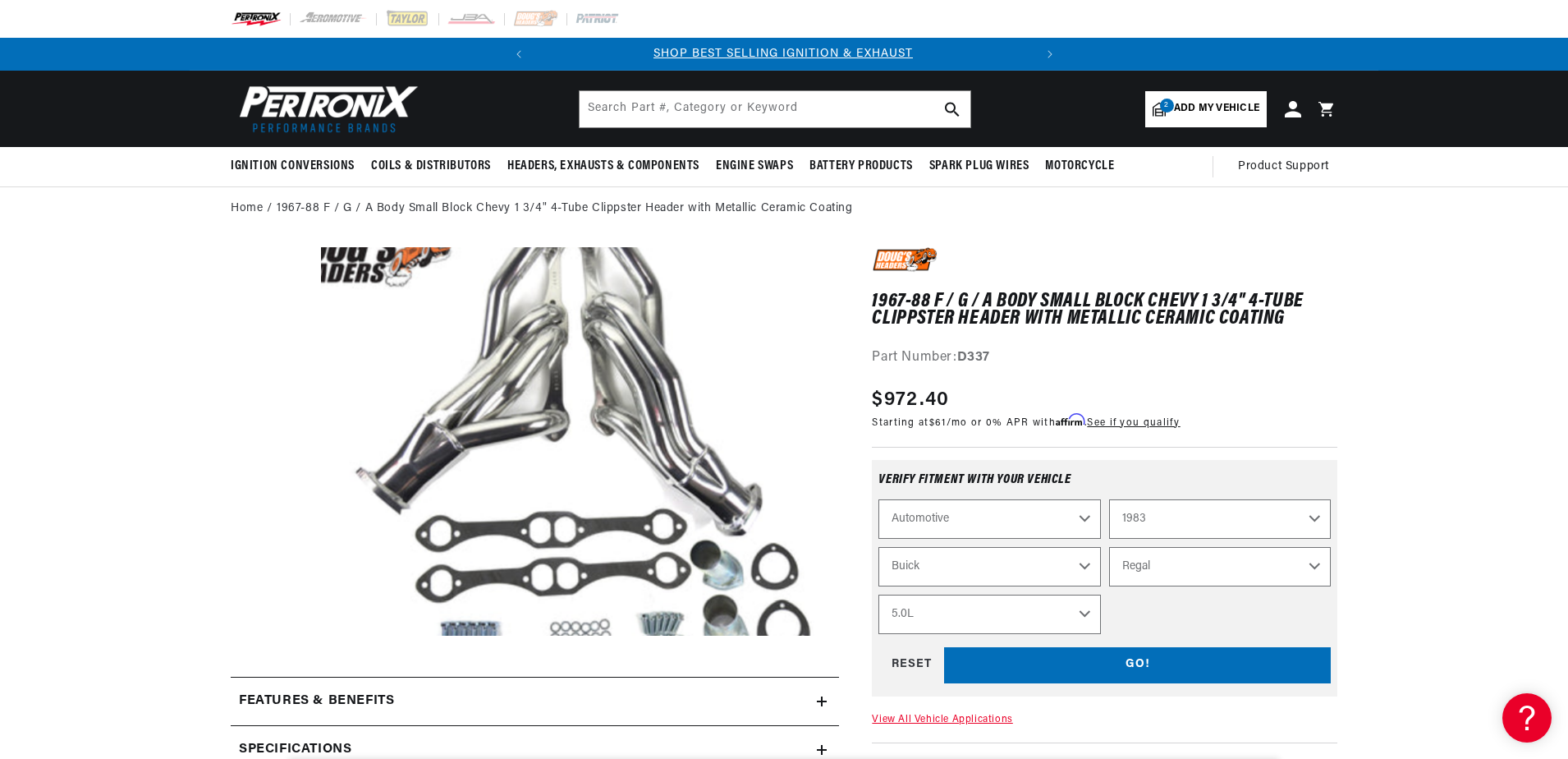
scroll to position [0, 0]
click at [1083, 615] on select "3.8L 4.1L 4.3L 4.4L 4.9L 5.0L 5.7L" at bounding box center [989, 614] width 221 height 39
click at [879, 595] on select "3.8L 4.1L 4.3L 4.4L 4.9L 5.0L 5.7L" at bounding box center [989, 614] width 221 height 39
select select "5.0L"
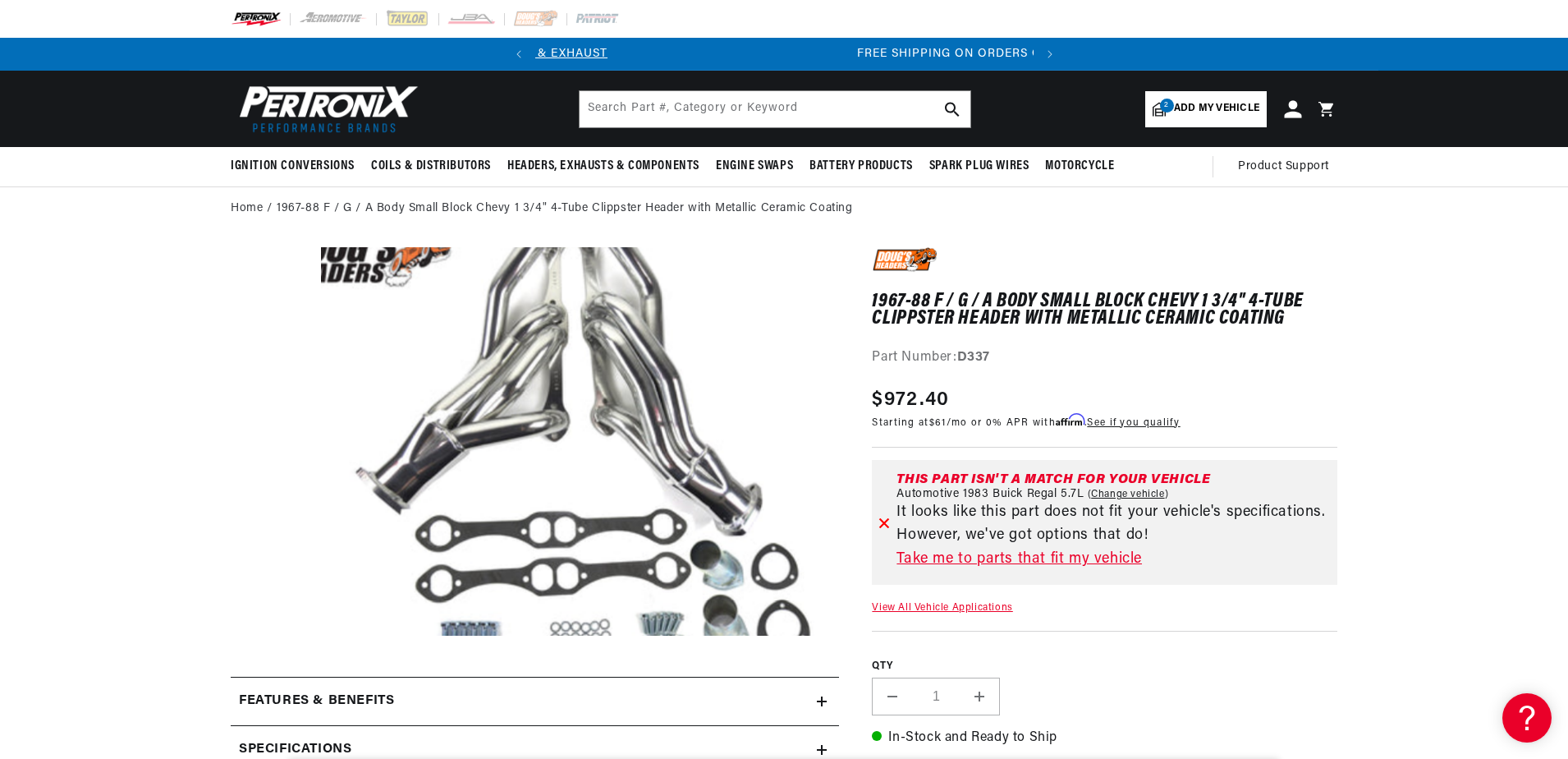
scroll to position [0, 498]
